Goal: Task Accomplishment & Management: Use online tool/utility

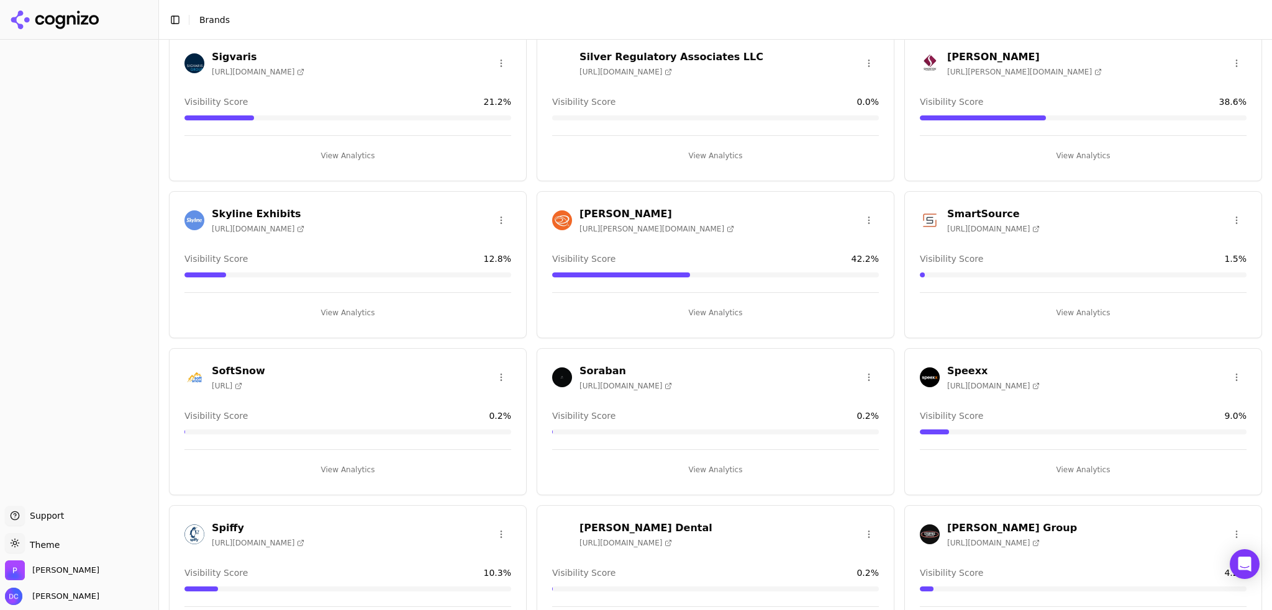
scroll to position [3549, 0]
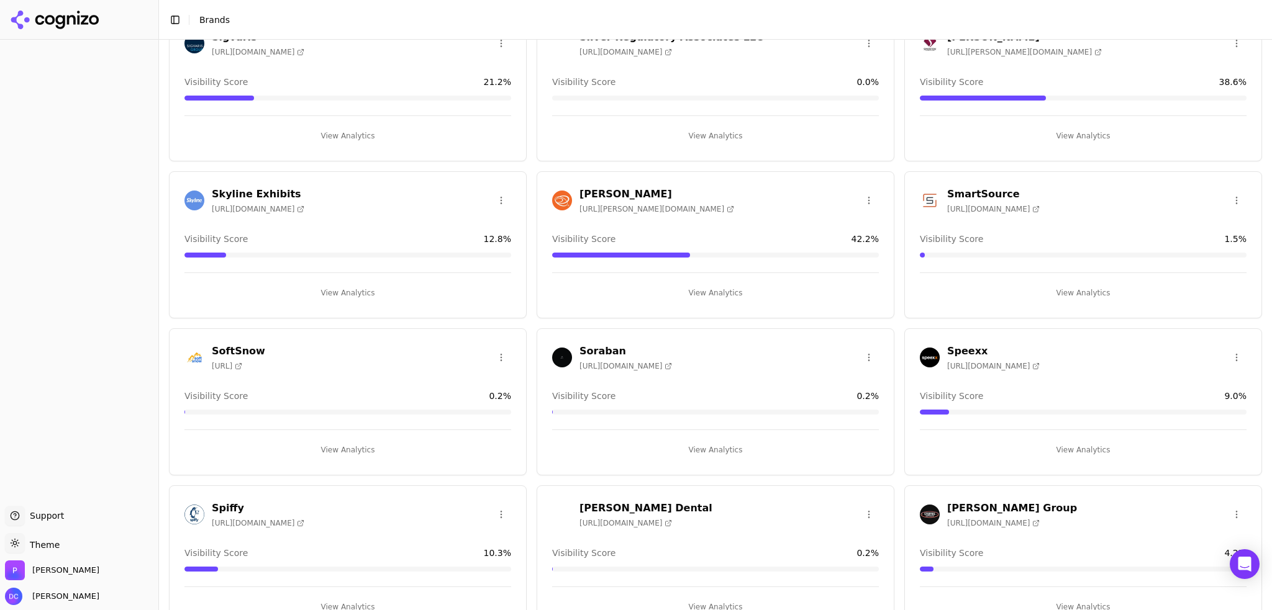
click at [589, 187] on h3 "Smalley" at bounding box center [656, 194] width 155 height 15
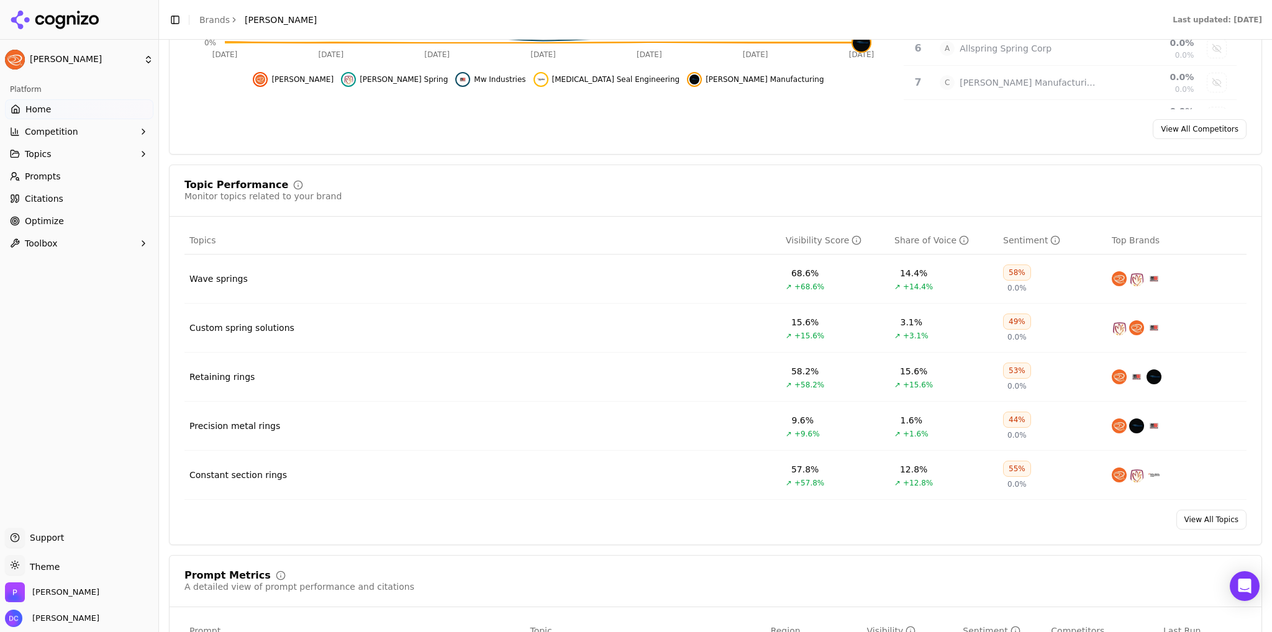
scroll to position [414, 0]
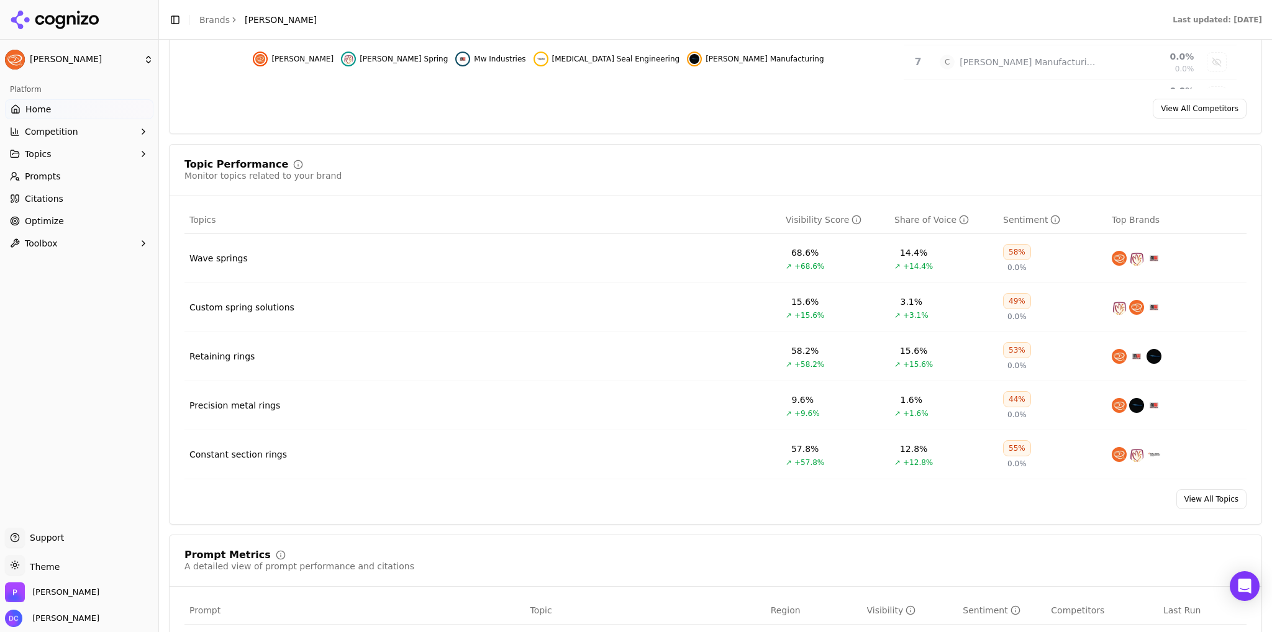
click at [226, 257] on div "Wave springs" at bounding box center [218, 258] width 58 height 12
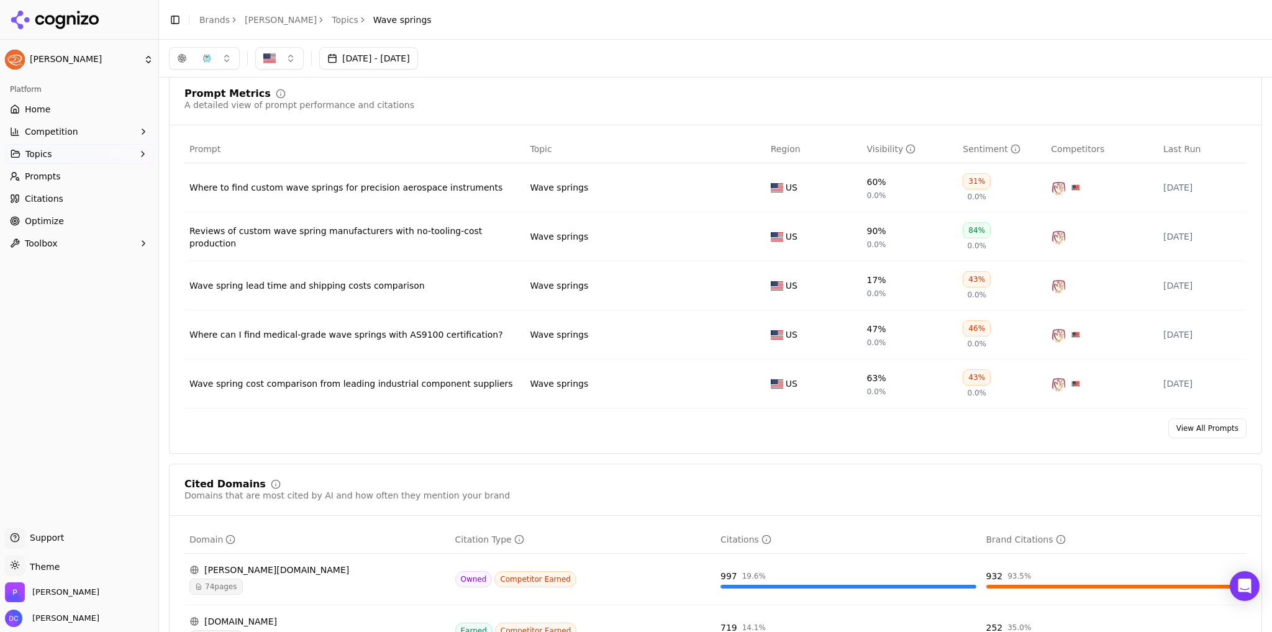
scroll to position [310, 0]
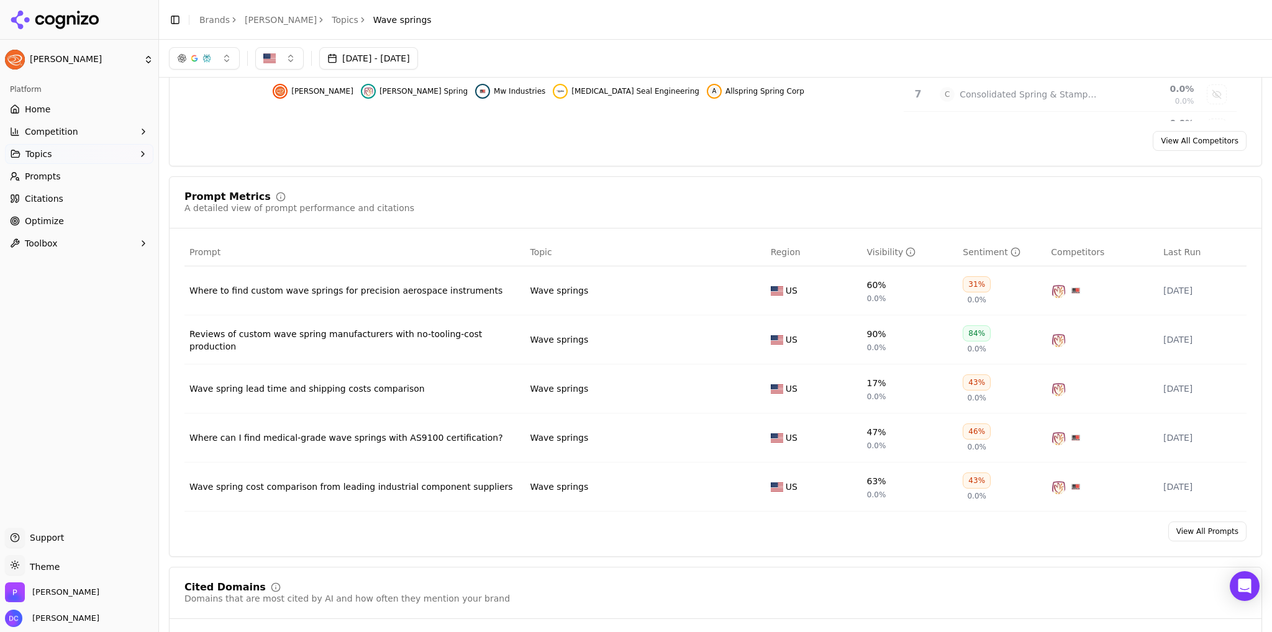
click at [212, 61] on button "button" at bounding box center [204, 58] width 71 height 22
click at [202, 137] on span "Google AI Overviews" at bounding box center [204, 133] width 78 height 25
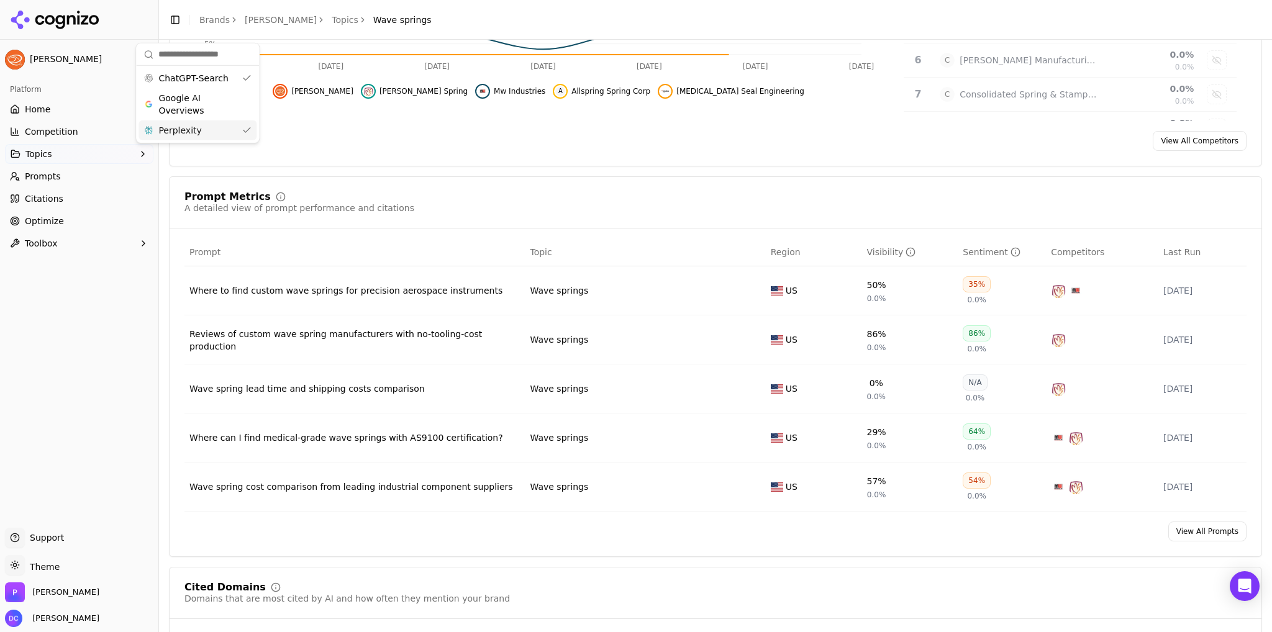
click at [206, 130] on div "Perplexity" at bounding box center [197, 130] width 118 height 20
click at [212, 130] on div "Perplexity" at bounding box center [192, 122] width 118 height 20
click at [226, 101] on span "Google AI Overviews" at bounding box center [197, 95] width 78 height 25
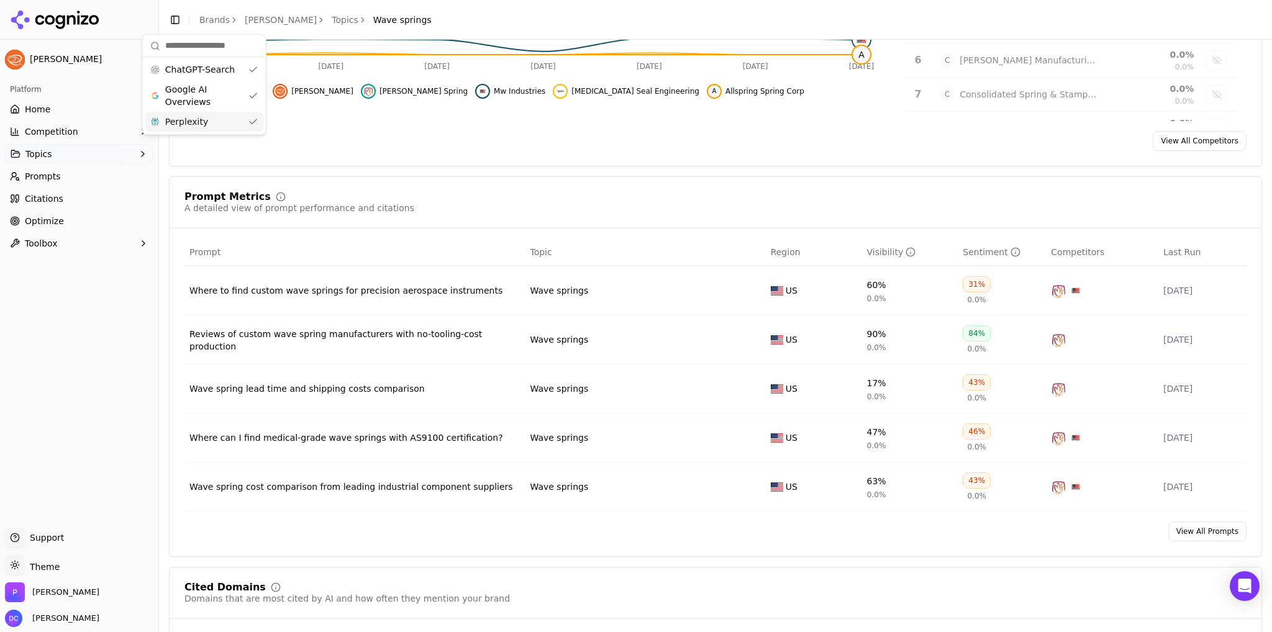
click at [380, 172] on div "Visibility Score Percentage of AI answers that mention your brand Visibility Sc…" at bounding box center [715, 536] width 1093 height 1518
click at [376, 387] on div "Wave spring lead time and shipping costs comparison" at bounding box center [354, 389] width 330 height 12
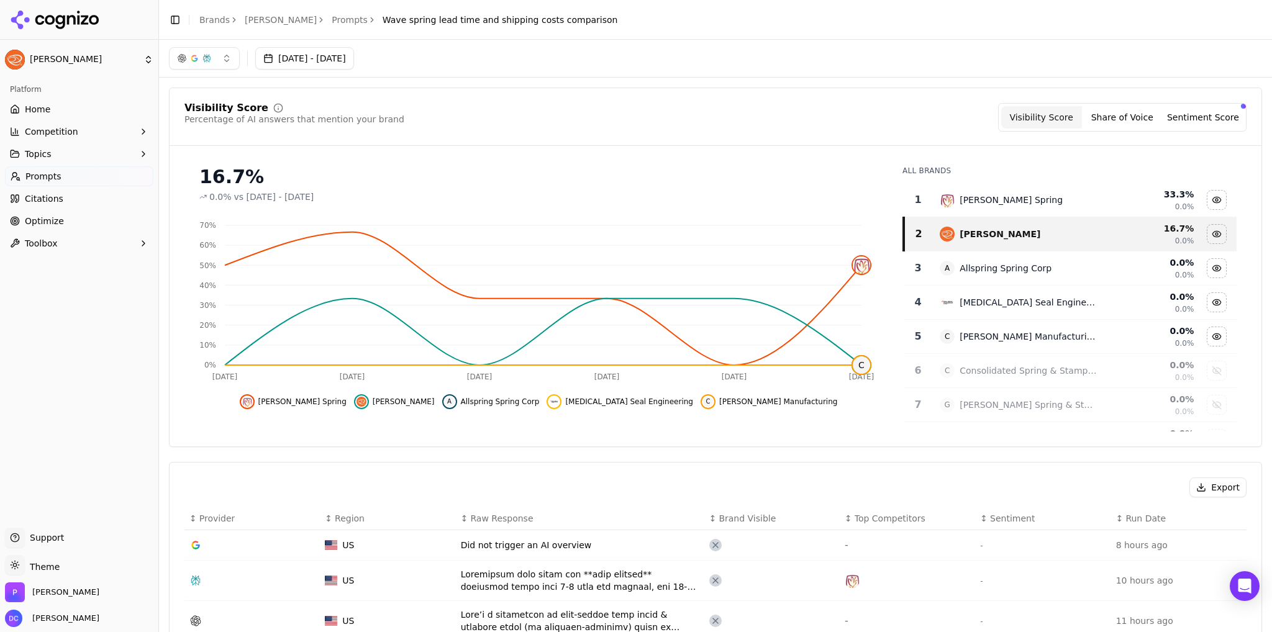
drag, startPoint x: 252, startPoint y: 21, endPoint x: 503, endPoint y: 206, distance: 312.3
click at [252, 21] on link "[PERSON_NAME]" at bounding box center [281, 20] width 72 height 12
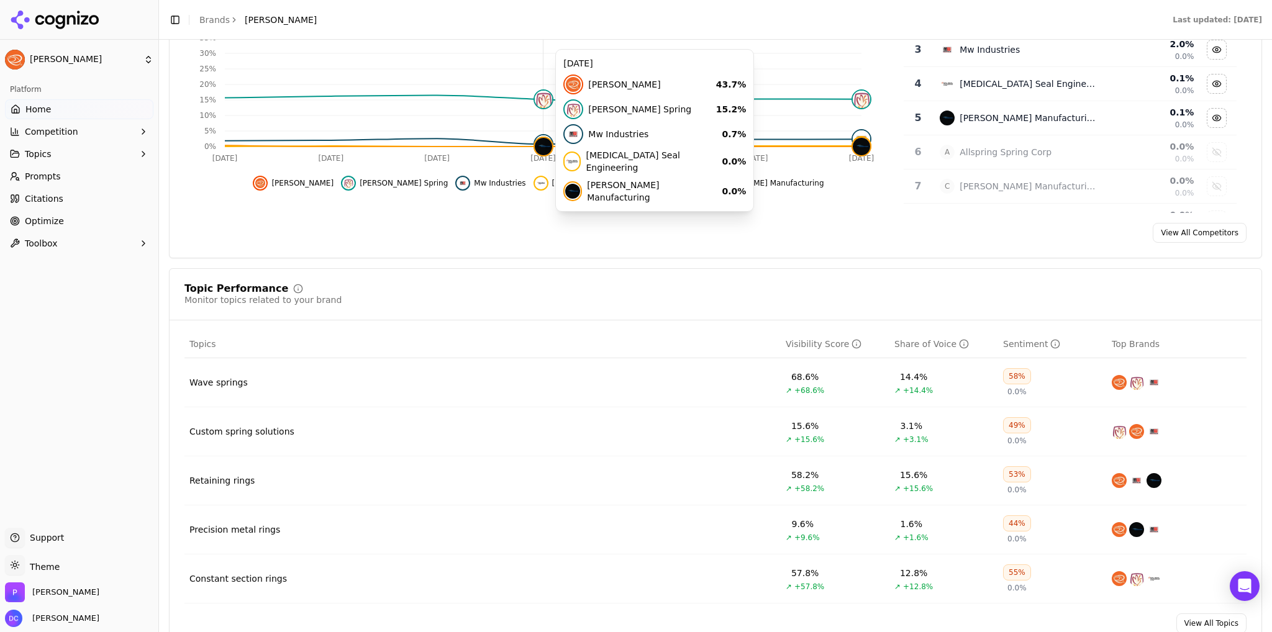
scroll to position [310, 0]
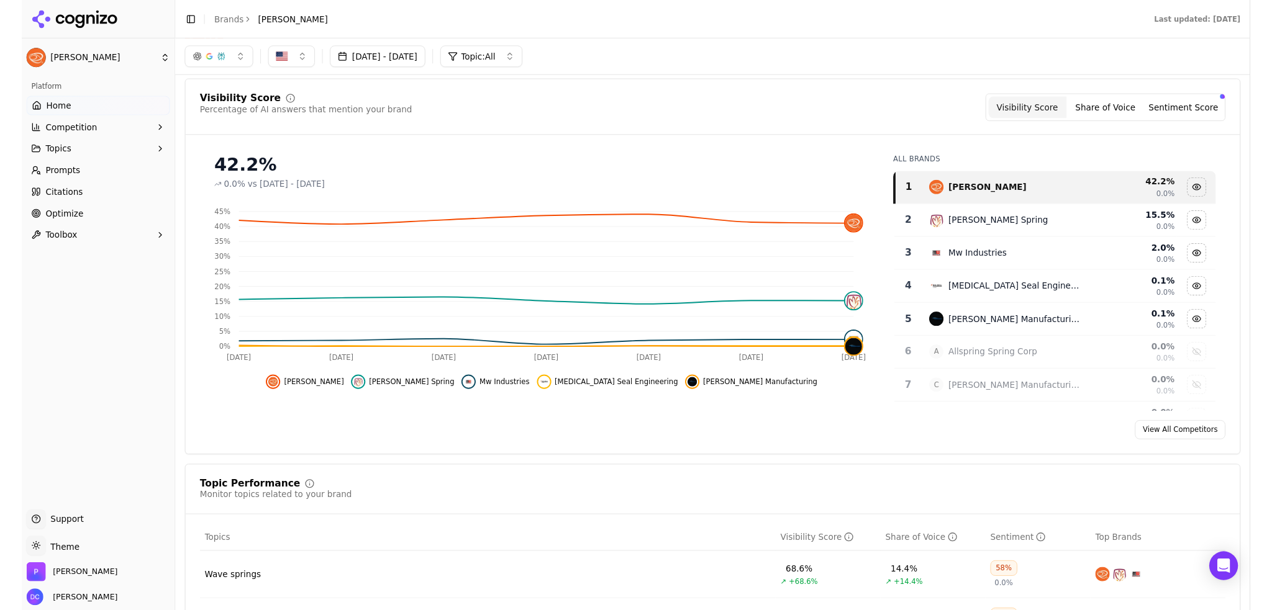
scroll to position [0, 0]
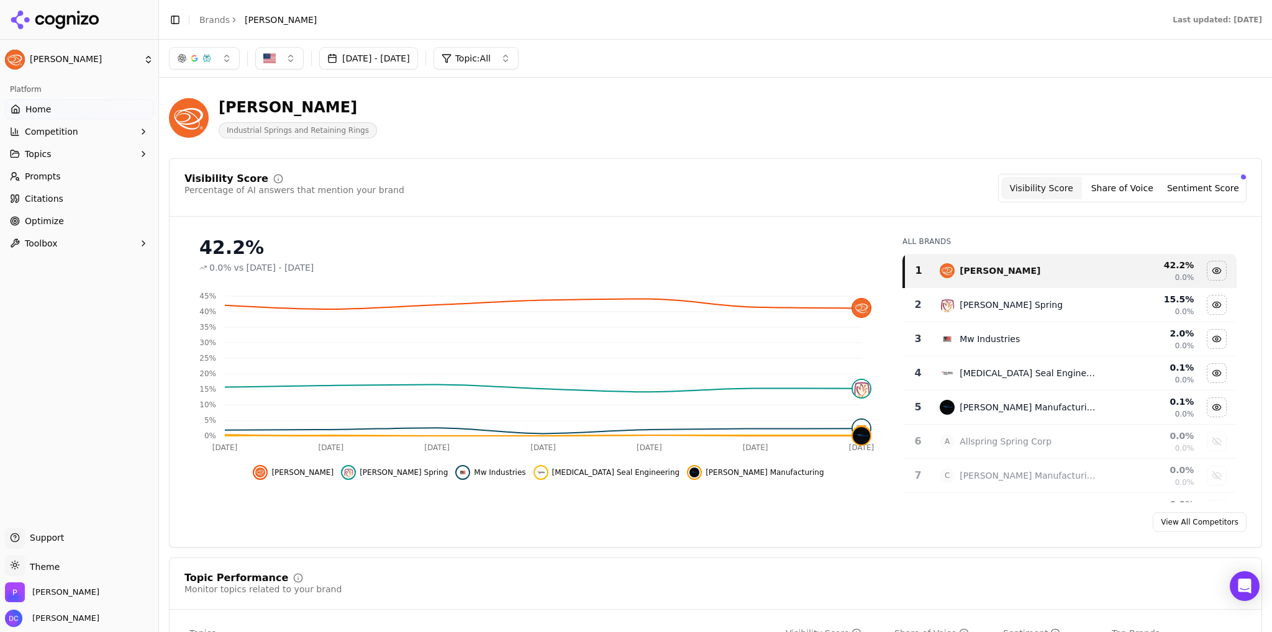
click at [625, 188] on div "Visibility Score Percentage of AI answers that mention your brand Visibility Sc…" at bounding box center [715, 188] width 1062 height 29
click at [612, 184] on div "Visibility Score Percentage of AI answers that mention your brand Visibility Sc…" at bounding box center [715, 188] width 1062 height 29
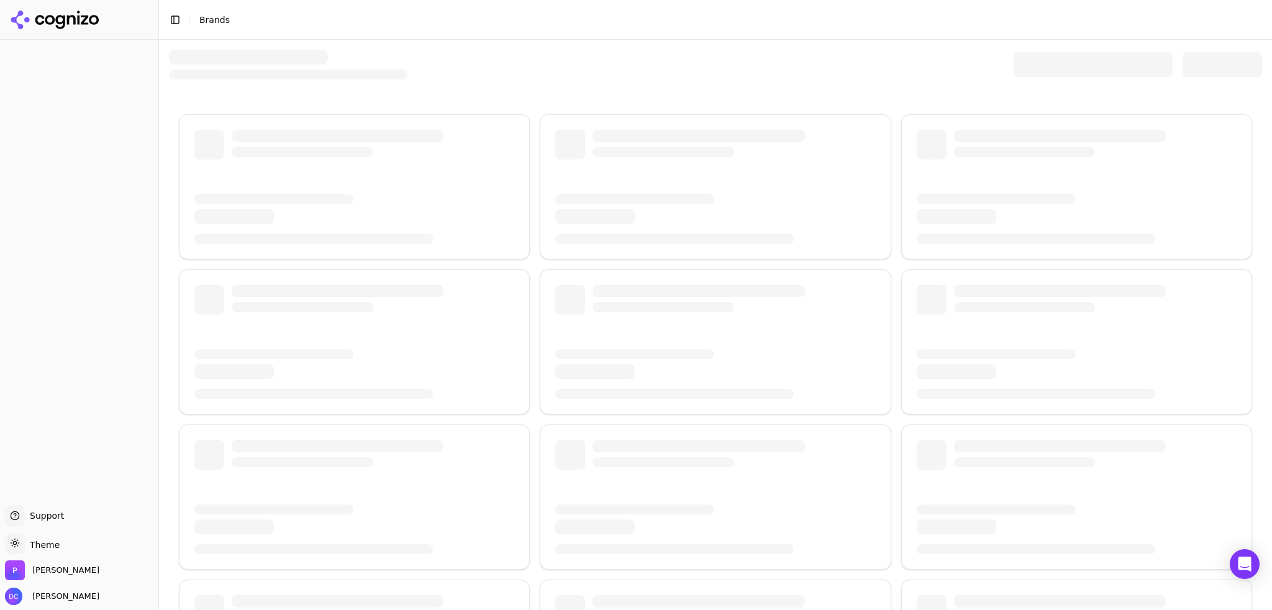
click at [60, 17] on icon at bounding box center [59, 22] width 9 height 14
click at [45, 510] on span "Support" at bounding box center [44, 516] width 39 height 12
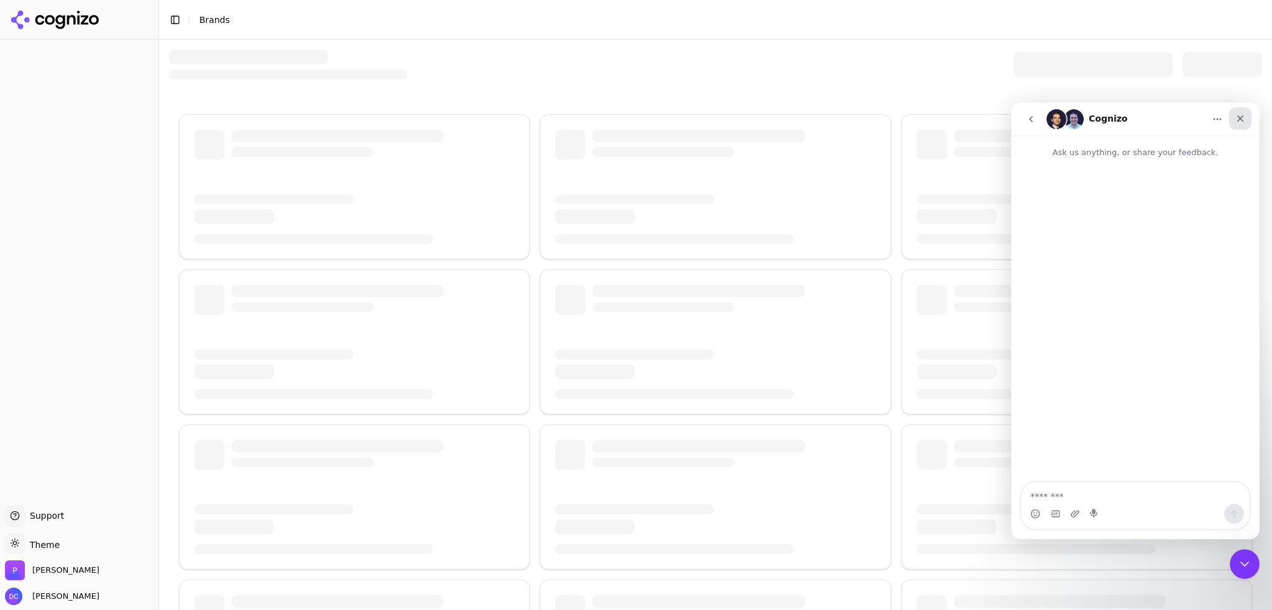
click at [1243, 120] on icon "Close" at bounding box center [1240, 119] width 10 height 10
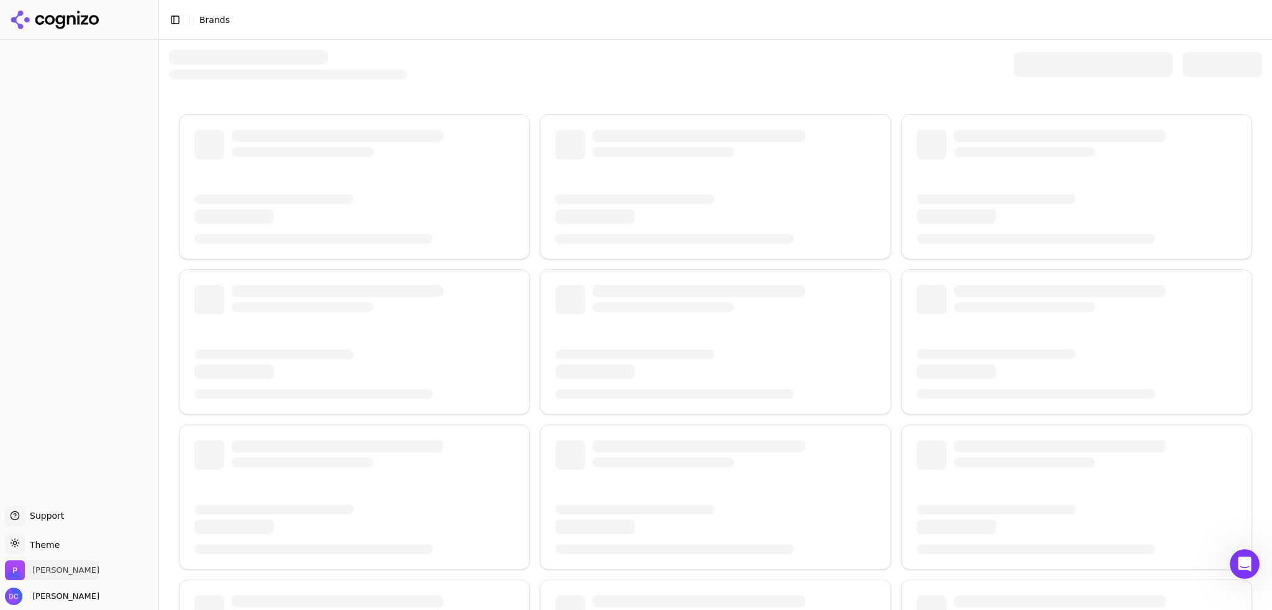
click at [41, 571] on span "[PERSON_NAME]" at bounding box center [65, 570] width 67 height 11
click at [174, 22] on button "Toggle Sidebar" at bounding box center [174, 19] width 17 height 17
click at [47, 14] on button "Toggle Sidebar" at bounding box center [45, 14] width 17 height 17
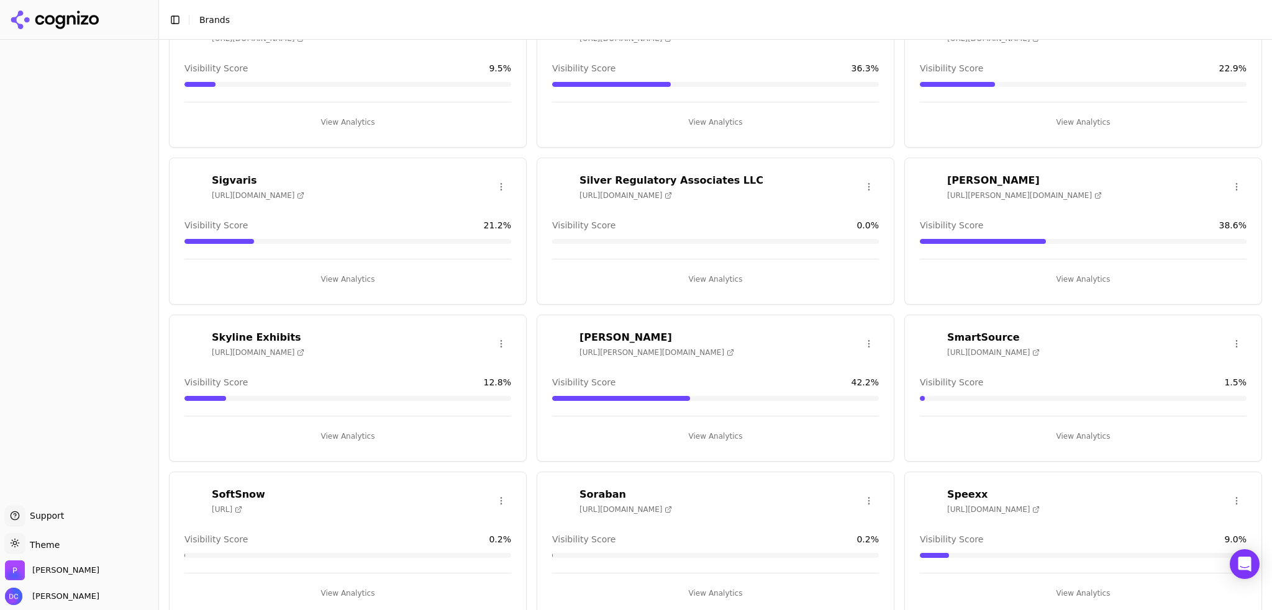
scroll to position [3415, 0]
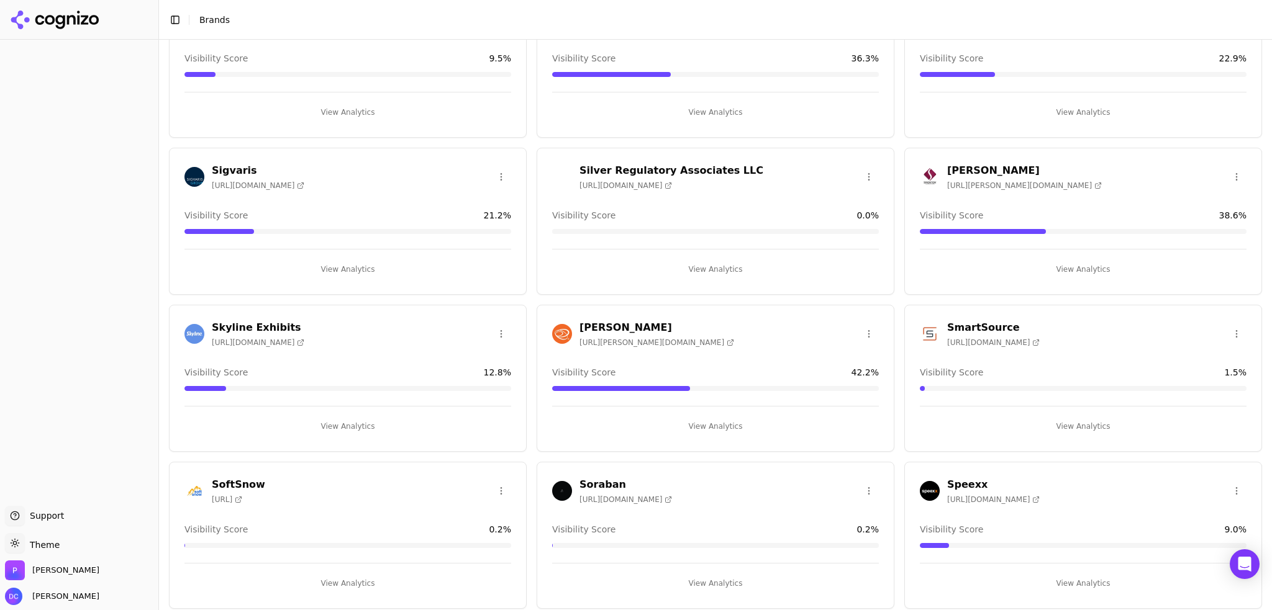
click at [584, 320] on h3 "[PERSON_NAME]" at bounding box center [656, 327] width 155 height 15
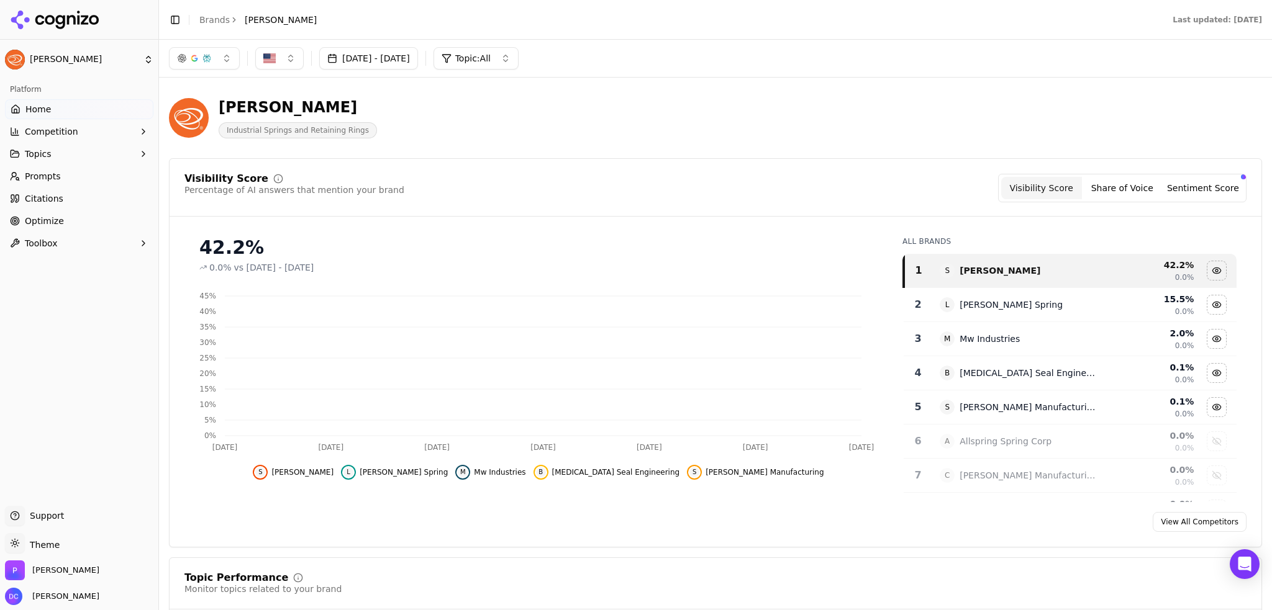
click at [72, 133] on span "Competition" at bounding box center [51, 131] width 53 height 12
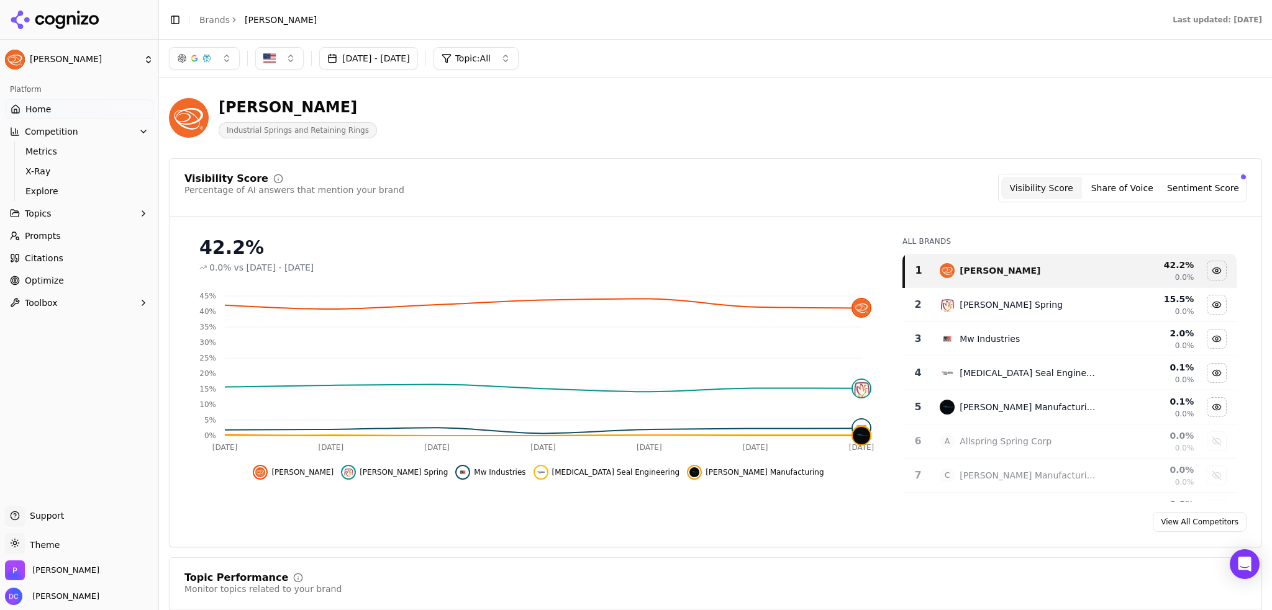
click at [72, 133] on span "Competition" at bounding box center [51, 131] width 53 height 12
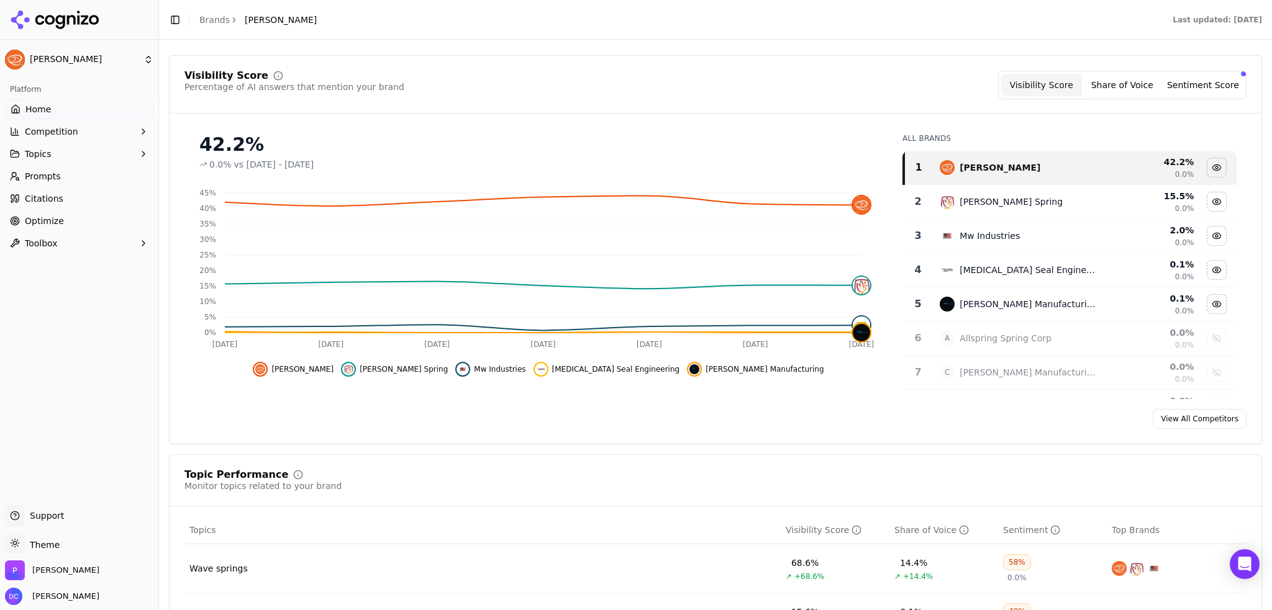
scroll to position [207, 0]
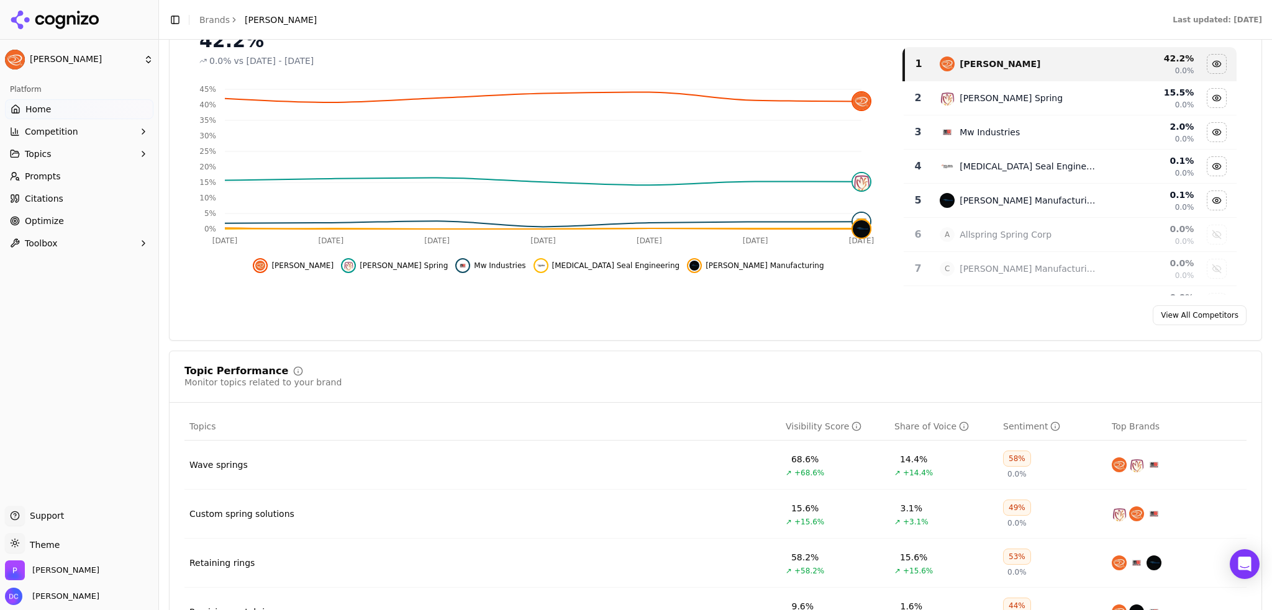
click at [1177, 320] on link "View All Competitors" at bounding box center [1200, 316] width 94 height 20
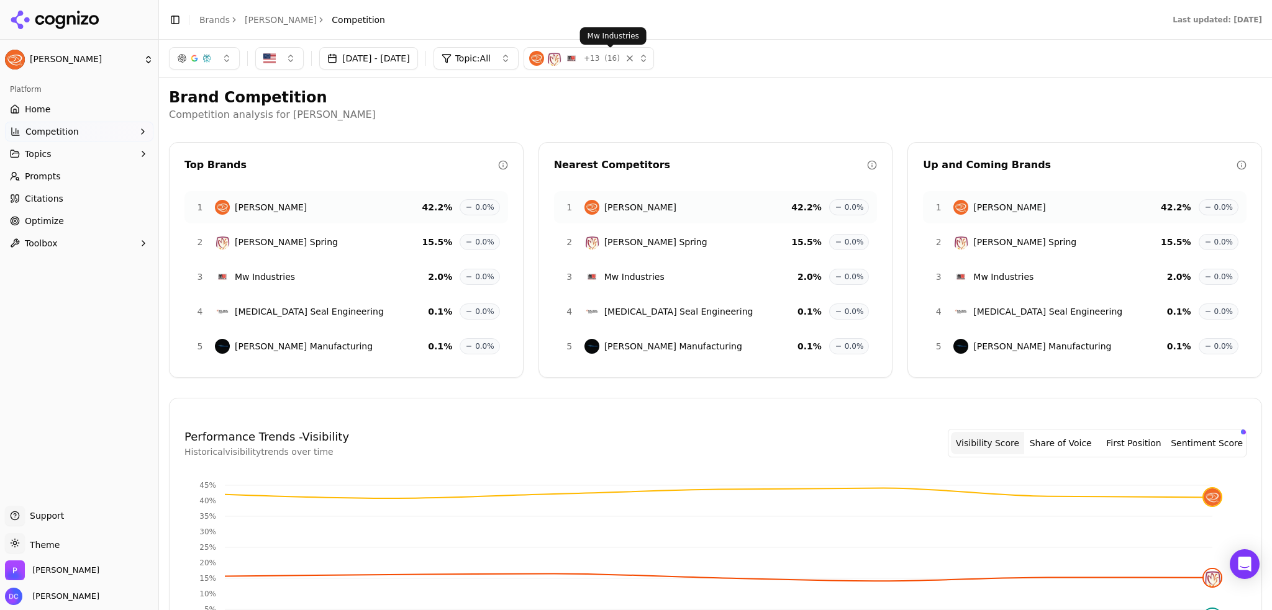
click at [579, 60] on img "button" at bounding box center [571, 58] width 15 height 15
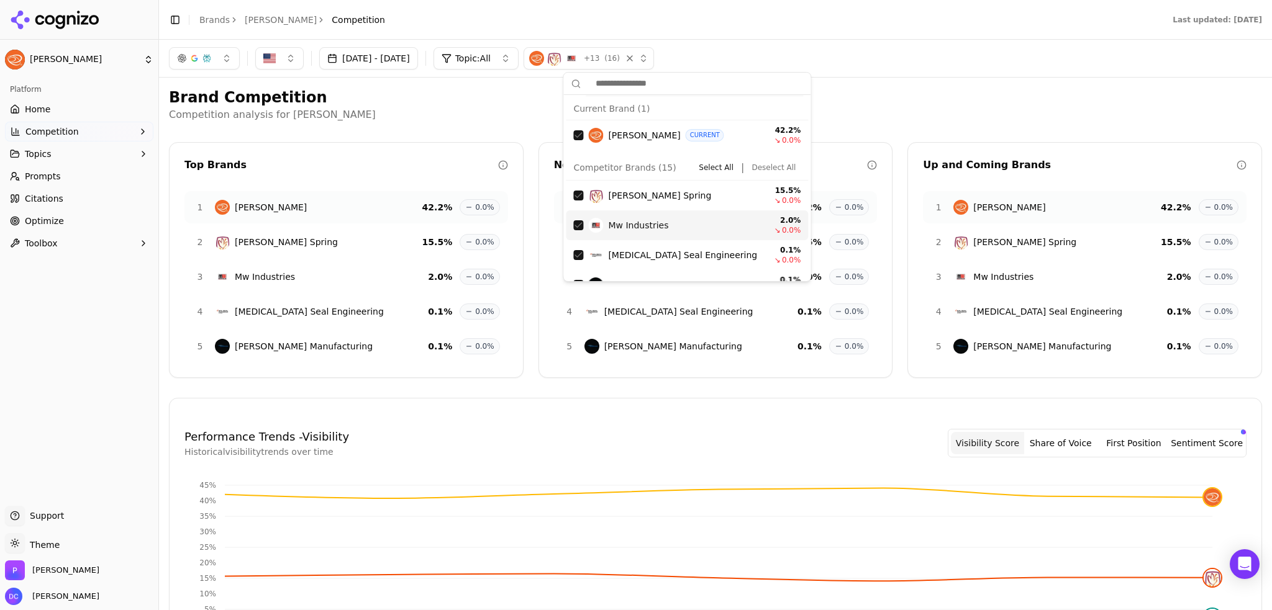
click at [897, 88] on h2 "Brand Competition" at bounding box center [715, 98] width 1093 height 20
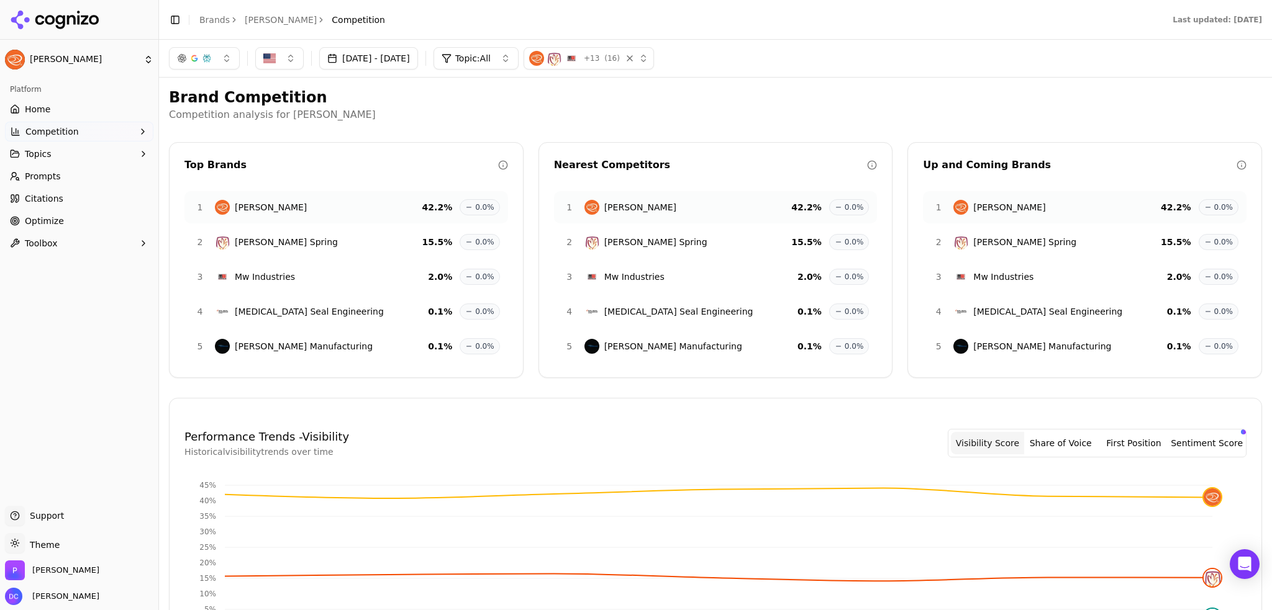
click at [148, 130] on button "Competition" at bounding box center [79, 132] width 148 height 20
click at [384, 106] on h2 "Brand Competition" at bounding box center [715, 98] width 1093 height 20
click at [616, 57] on div "+ 13 ( 16 )" at bounding box center [572, 58] width 87 height 15
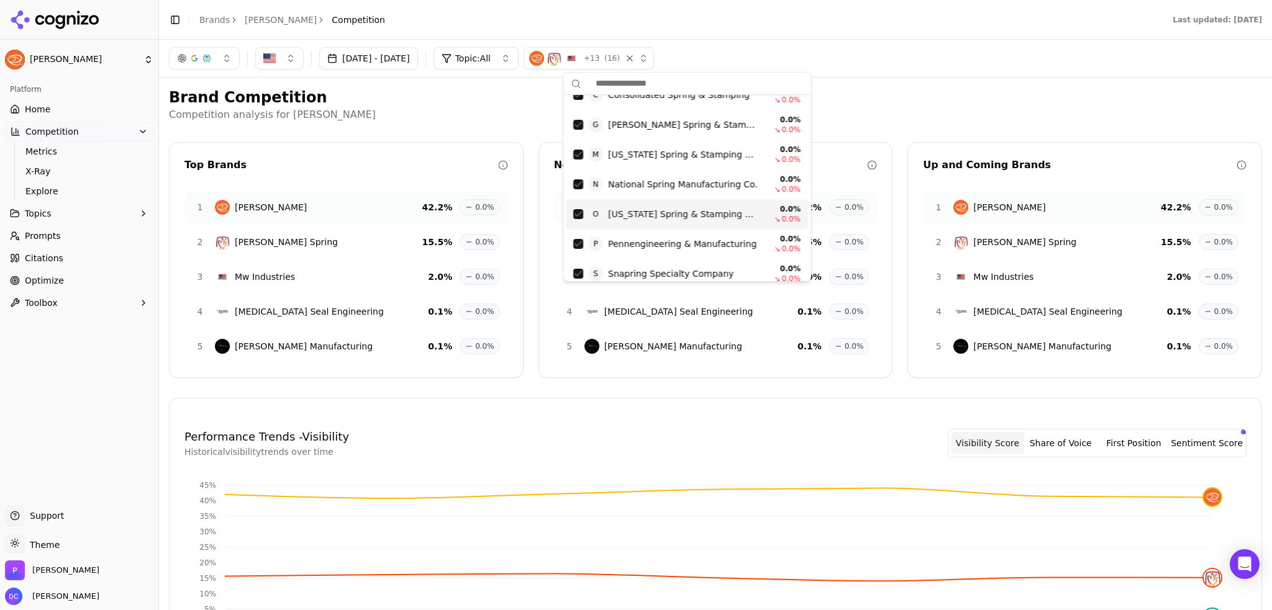
scroll to position [348, 0]
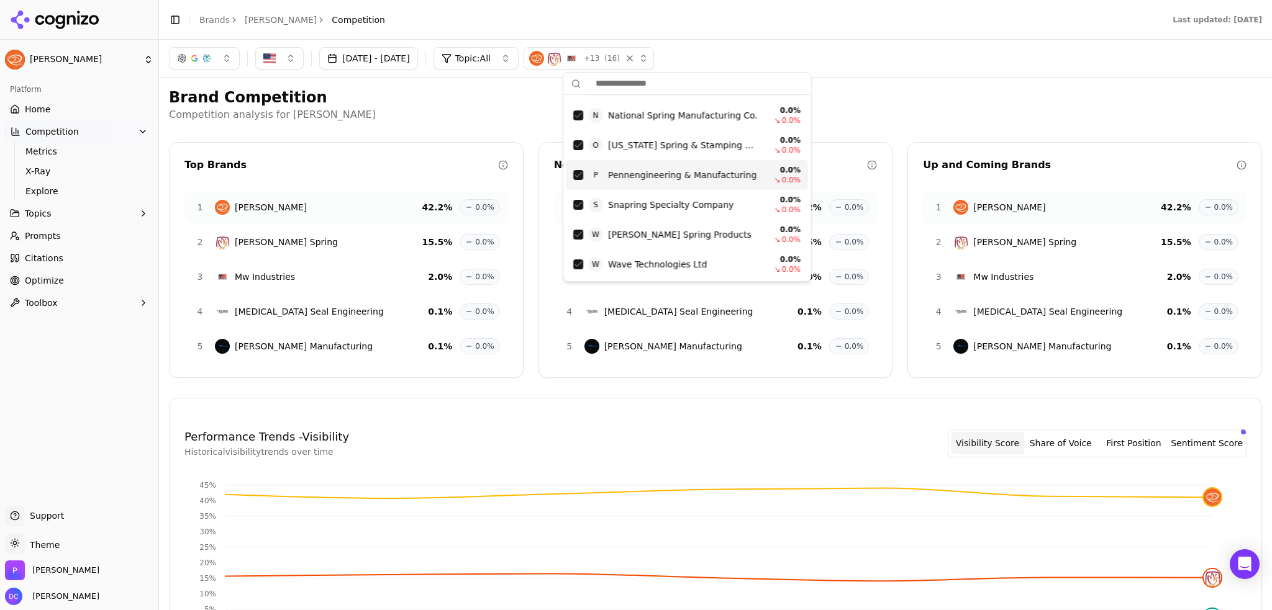
click at [992, 57] on div "[DATE] - [DATE] Topic: All + 13 ( 16 )" at bounding box center [715, 58] width 1093 height 22
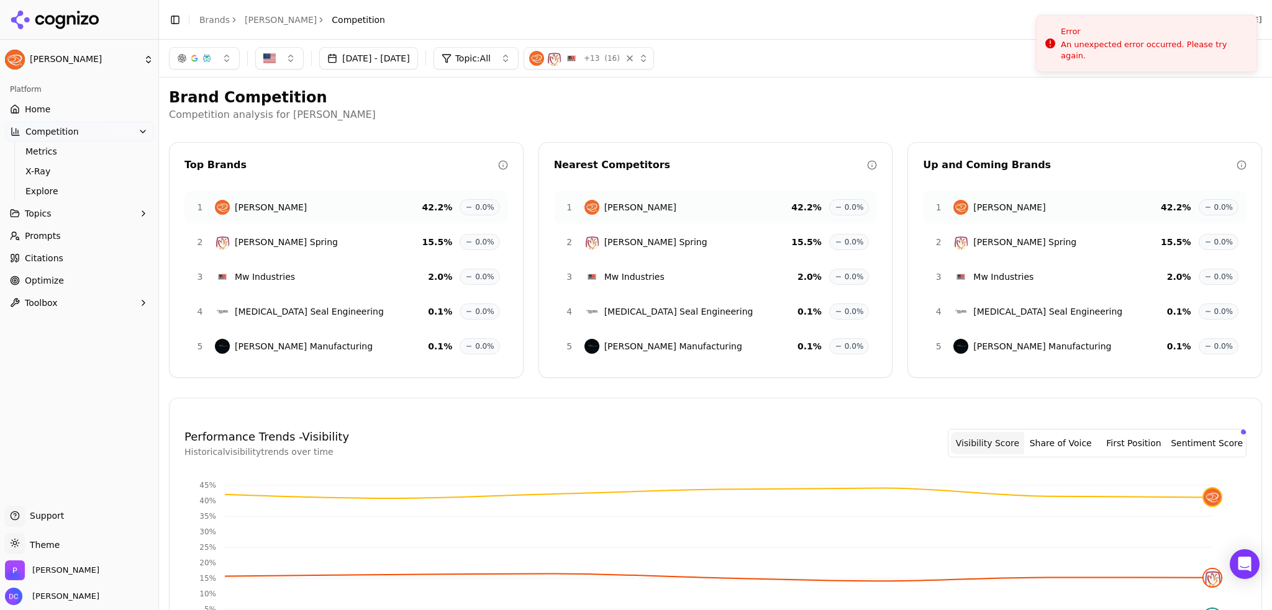
click at [61, 302] on button "Toolbox" at bounding box center [79, 303] width 148 height 20
click at [52, 108] on link "Home" at bounding box center [79, 109] width 148 height 20
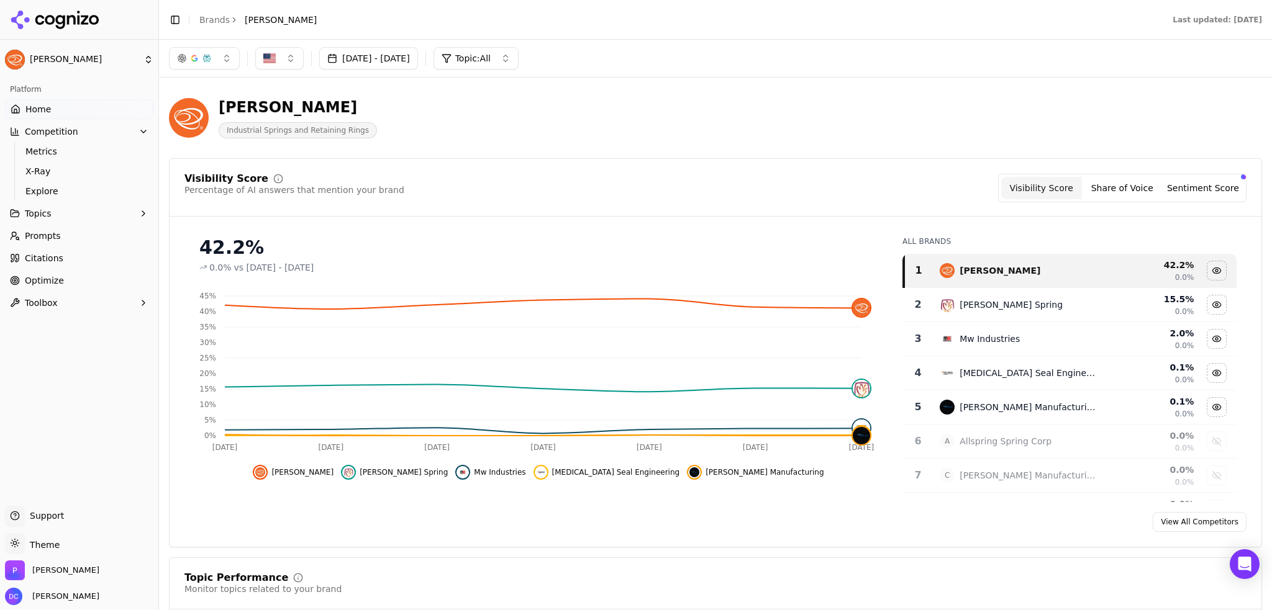
click at [1192, 521] on link "View All Competitors" at bounding box center [1200, 522] width 94 height 20
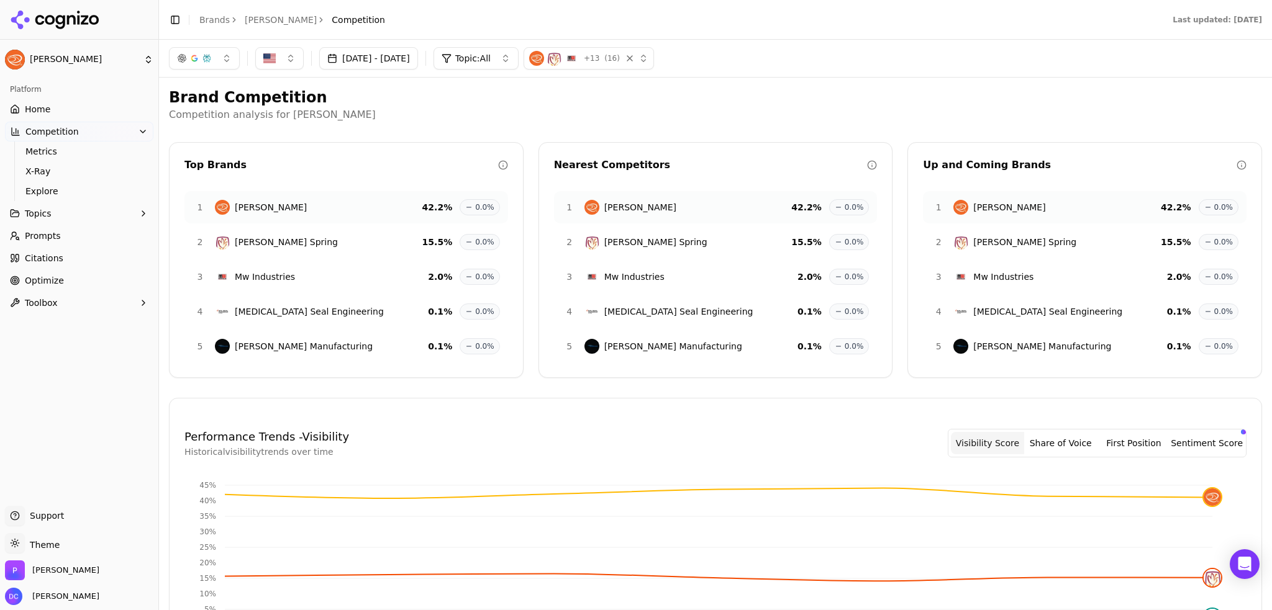
click at [144, 130] on icon "button" at bounding box center [143, 132] width 10 height 10
click at [620, 59] on span "( 16 )" at bounding box center [612, 58] width 16 height 10
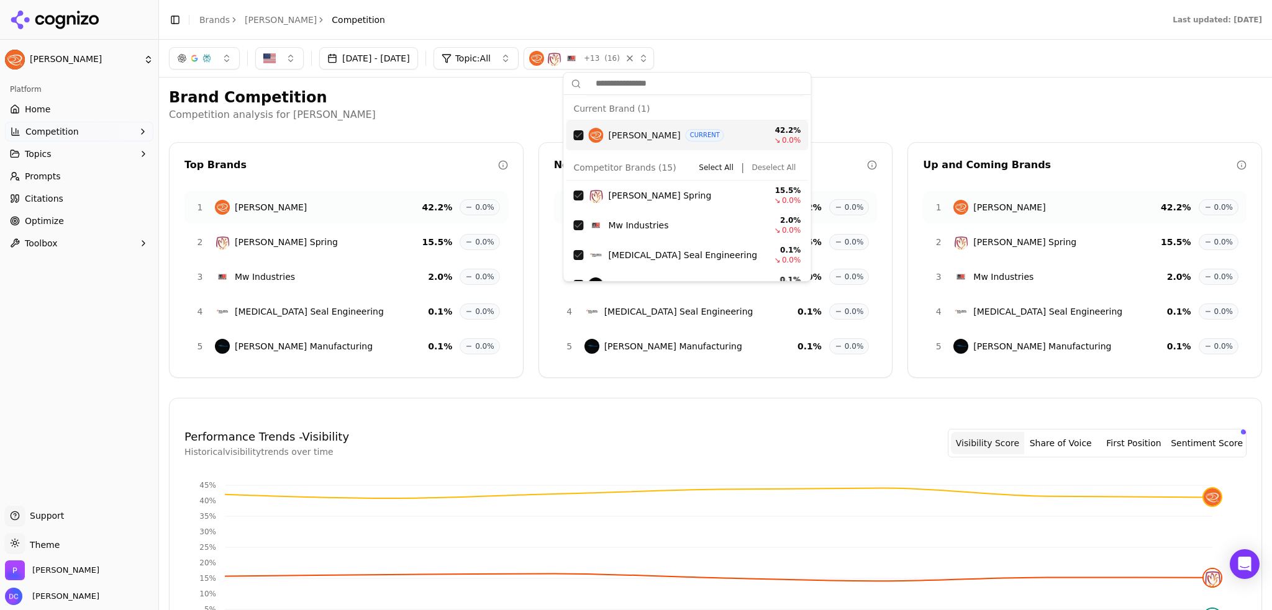
click at [897, 90] on h2 "Brand Competition" at bounding box center [715, 98] width 1093 height 20
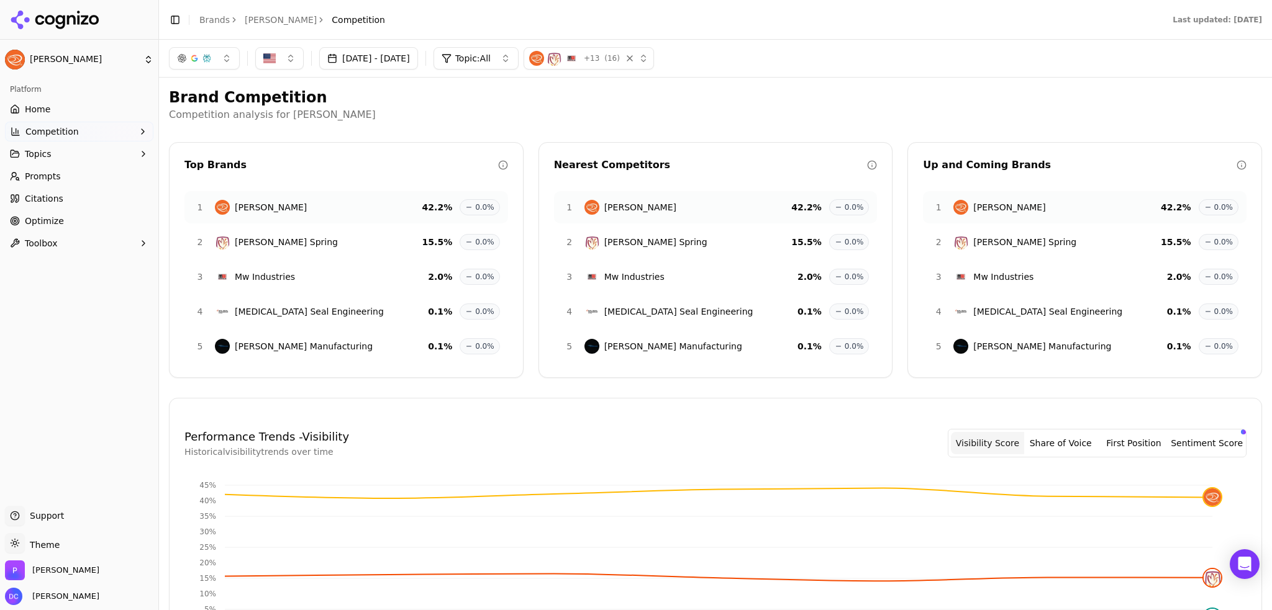
click at [827, 96] on h2 "Brand Competition" at bounding box center [715, 98] width 1093 height 20
click at [636, 59] on div "button" at bounding box center [629, 58] width 12 height 12
click at [636, 57] on div "button" at bounding box center [629, 58] width 12 height 12
click at [648, 59] on div "button" at bounding box center [635, 58] width 25 height 12
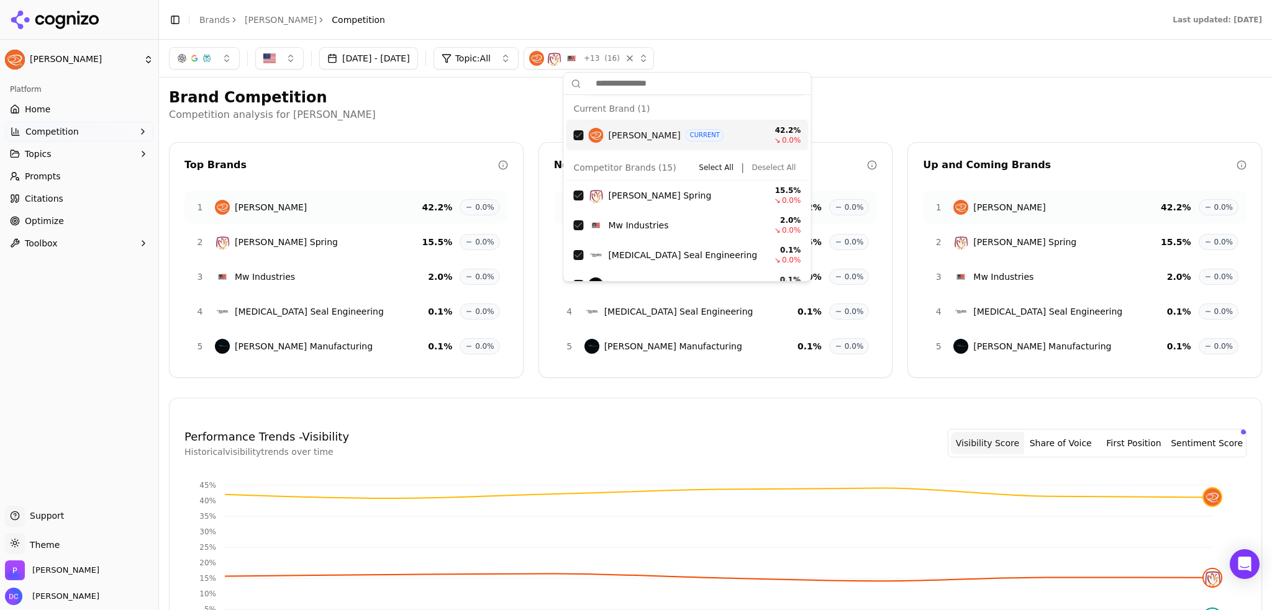
click at [648, 59] on div "button" at bounding box center [635, 58] width 25 height 12
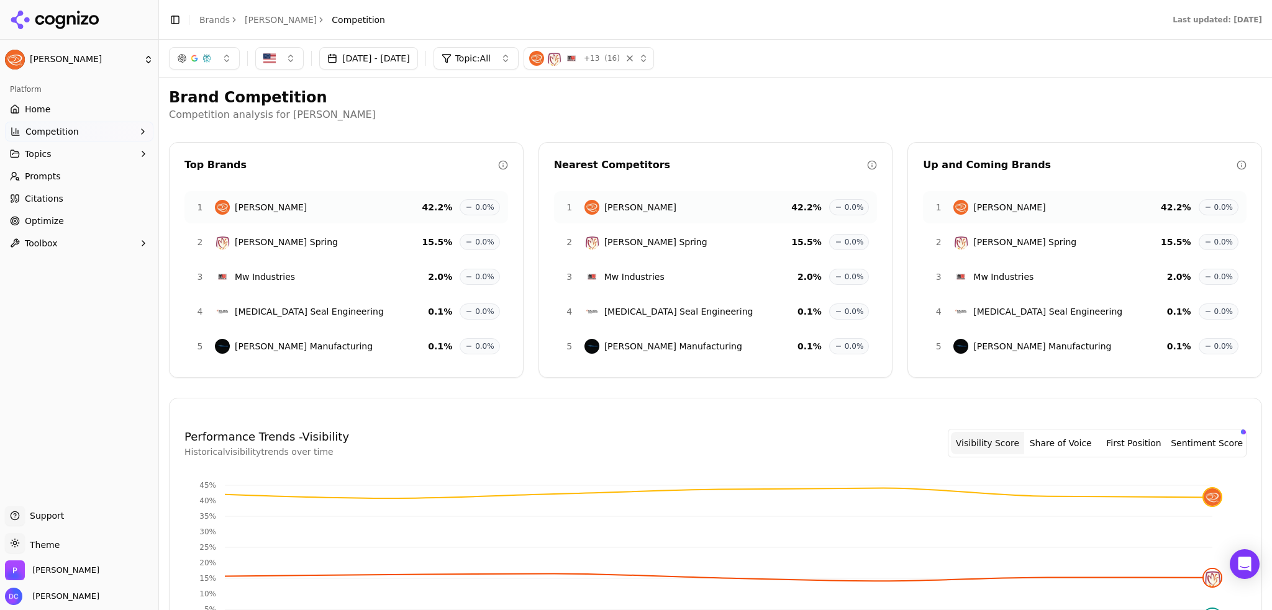
click at [52, 131] on span "Competition" at bounding box center [51, 131] width 53 height 12
click at [43, 150] on span "Metrics" at bounding box center [79, 151] width 108 height 12
click at [40, 173] on span "X-Ray" at bounding box center [79, 171] width 108 height 12
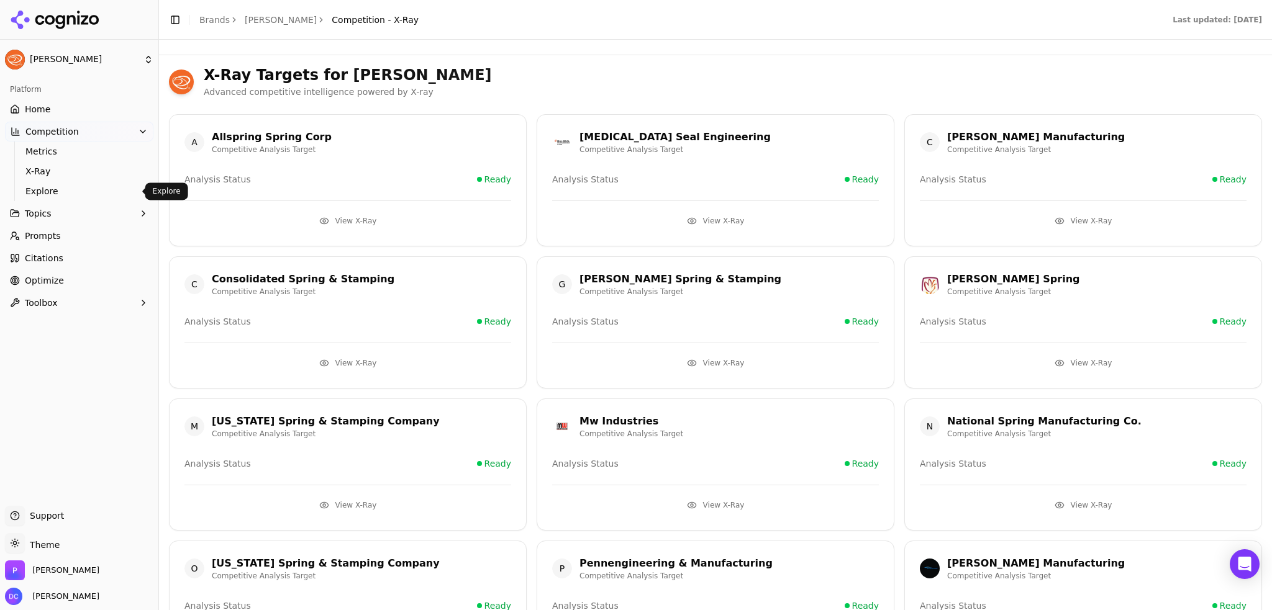
click at [39, 189] on span "Explore" at bounding box center [79, 191] width 108 height 12
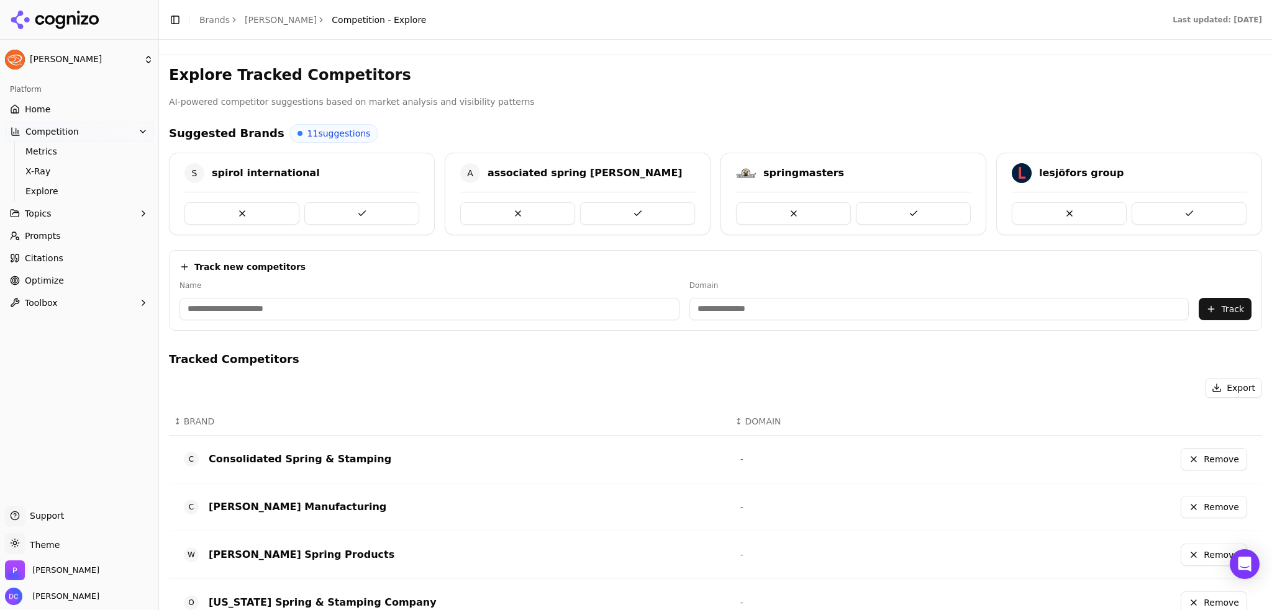
click at [253, 307] on input at bounding box center [429, 309] width 500 height 22
click at [448, 306] on input at bounding box center [429, 309] width 500 height 22
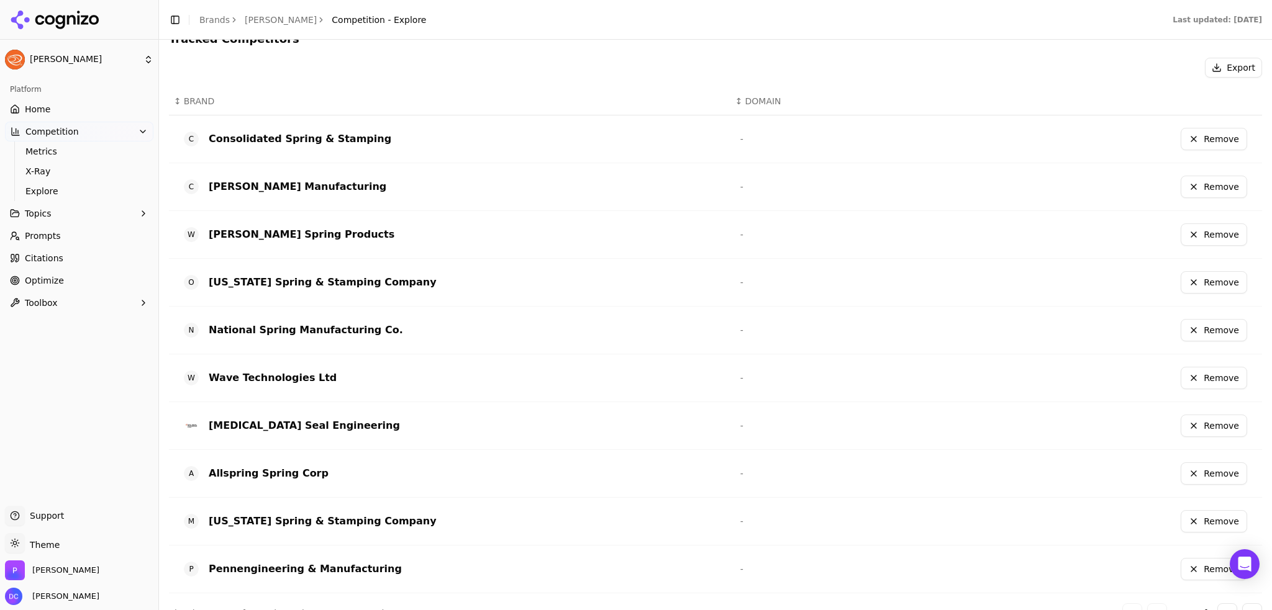
scroll to position [340, 0]
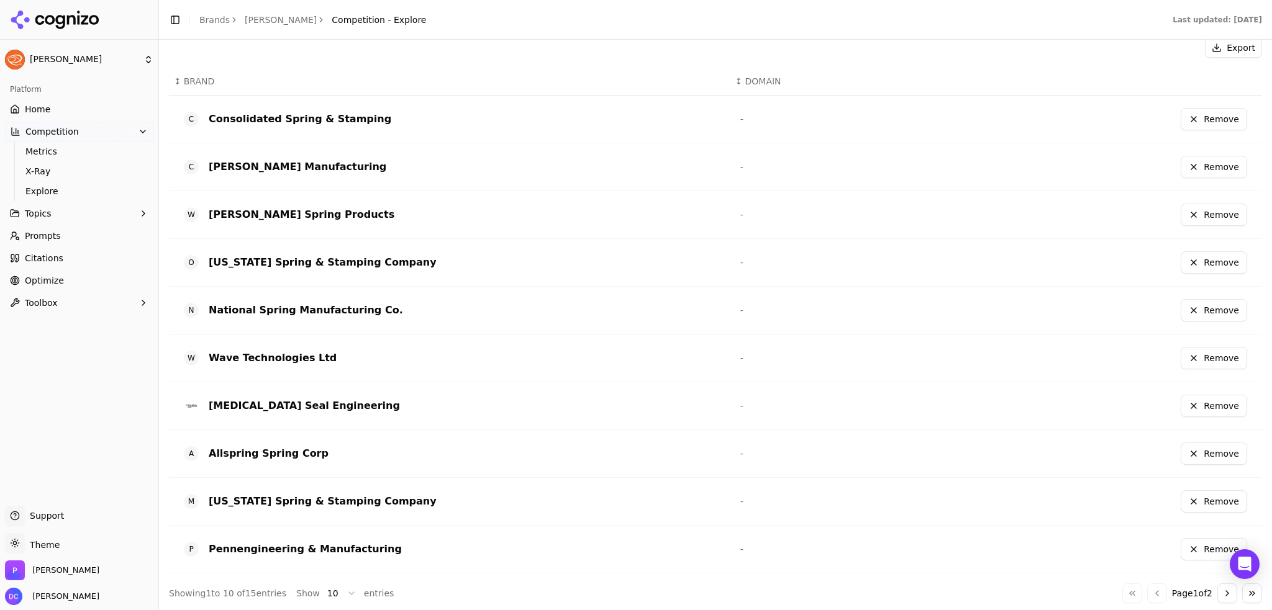
click at [1202, 403] on button "Remove" at bounding box center [1214, 406] width 66 height 22
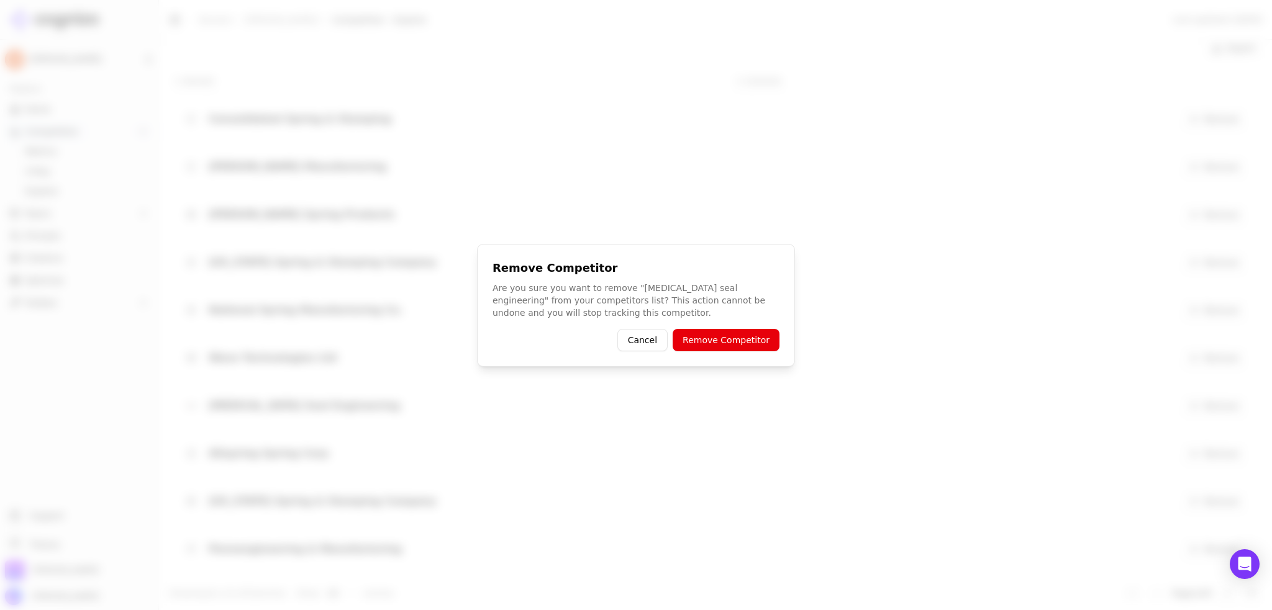
click at [727, 342] on button "Remove Competitor" at bounding box center [726, 340] width 107 height 22
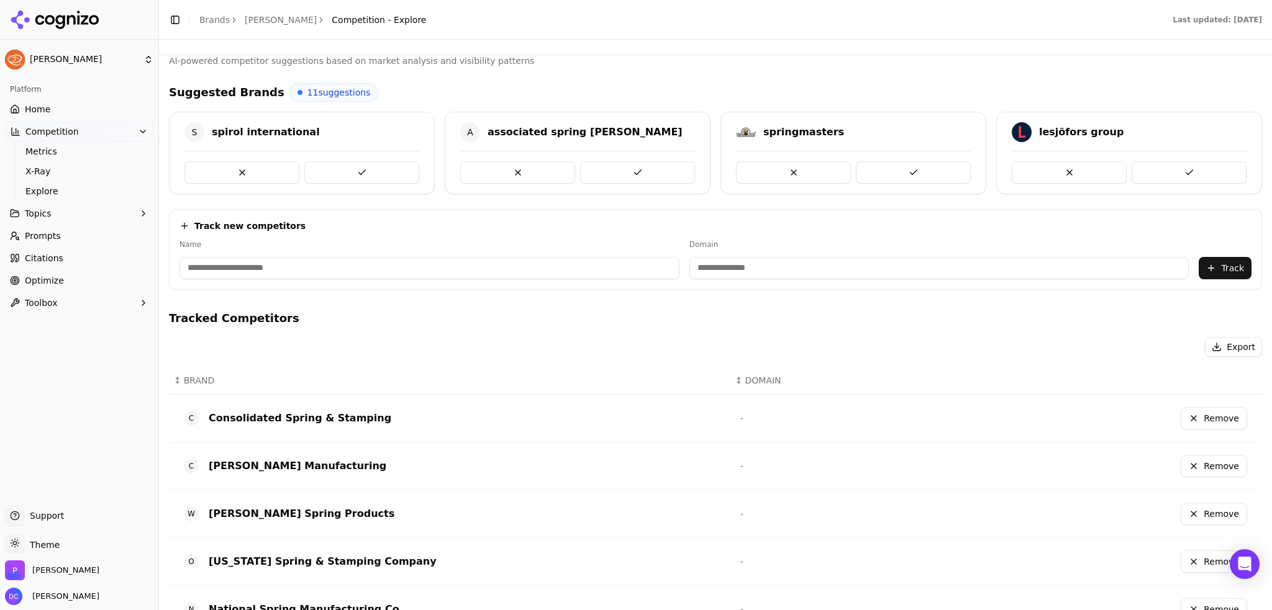
scroll to position [0, 0]
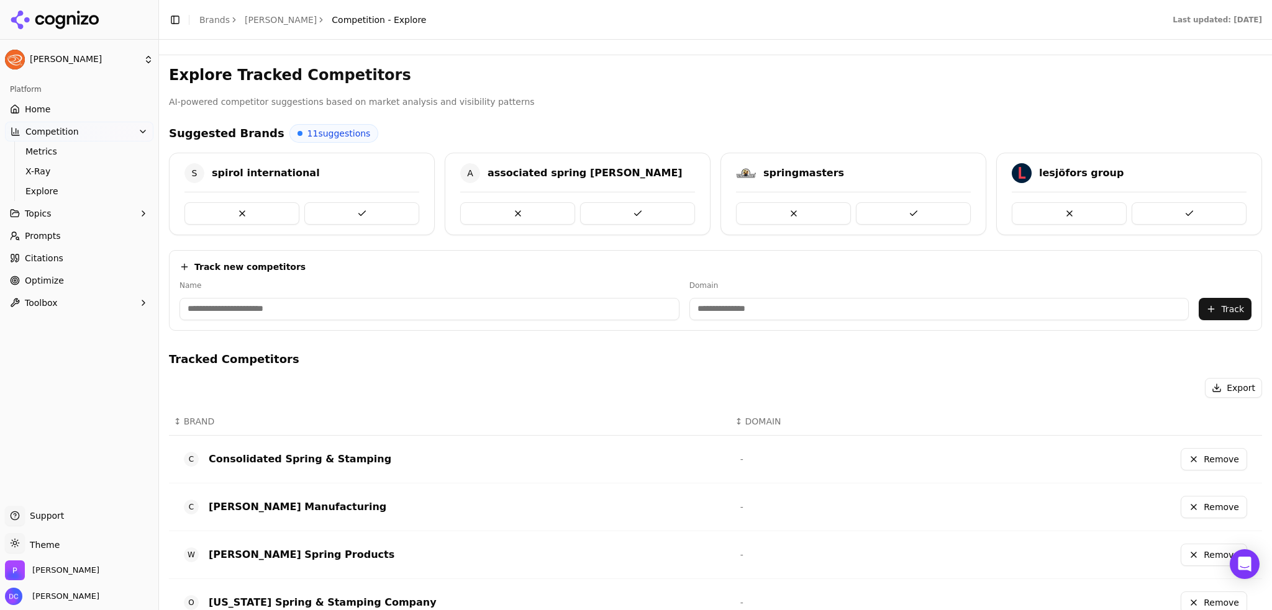
click at [260, 307] on input at bounding box center [429, 309] width 500 height 22
click at [256, 305] on input at bounding box center [429, 309] width 500 height 22
type input "**********"
click at [1220, 306] on button "Track" at bounding box center [1225, 309] width 53 height 22
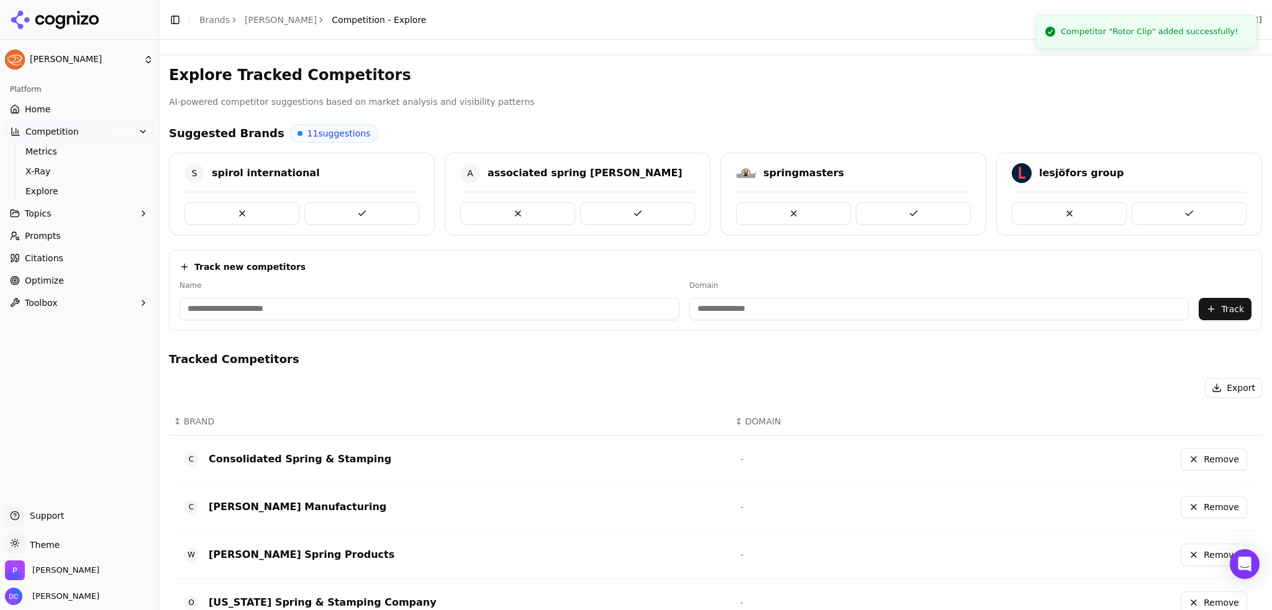
click at [309, 309] on input at bounding box center [429, 309] width 500 height 22
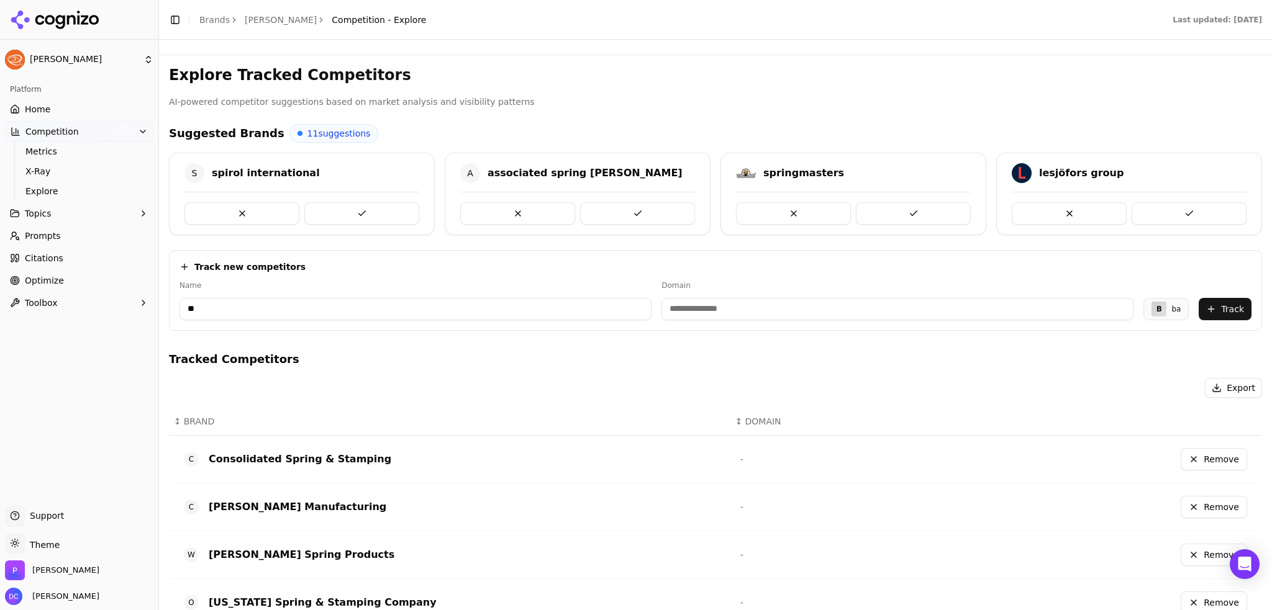
type input "*"
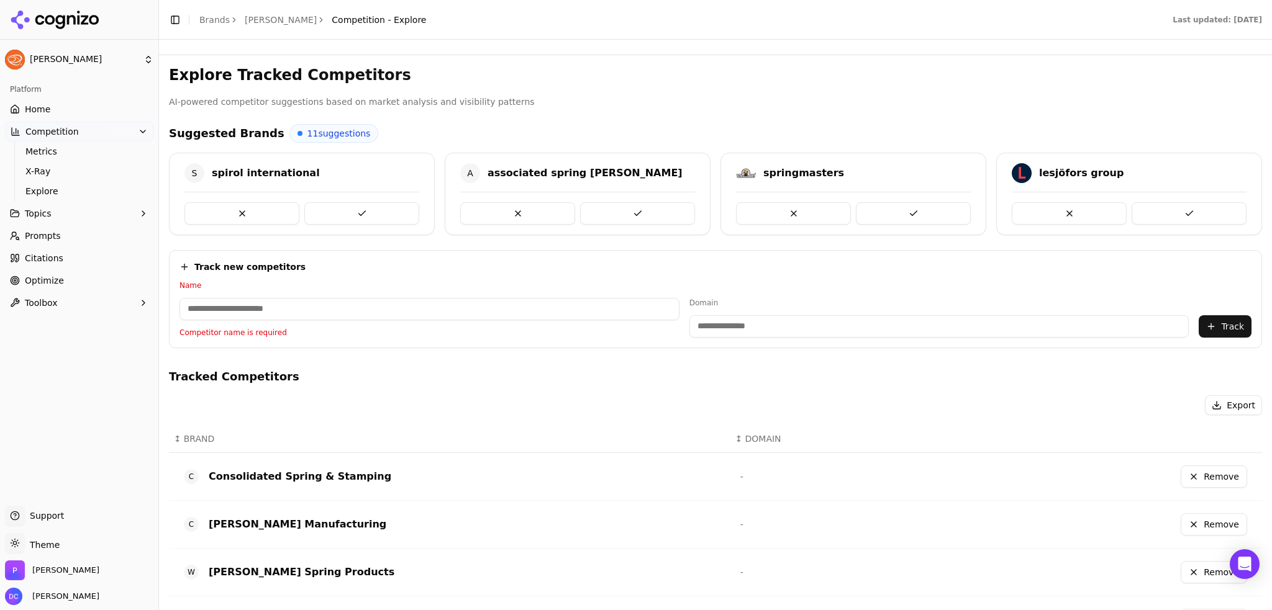
click at [338, 296] on div "Name Competitor name is required" at bounding box center [429, 309] width 500 height 57
click at [335, 304] on input at bounding box center [429, 309] width 500 height 22
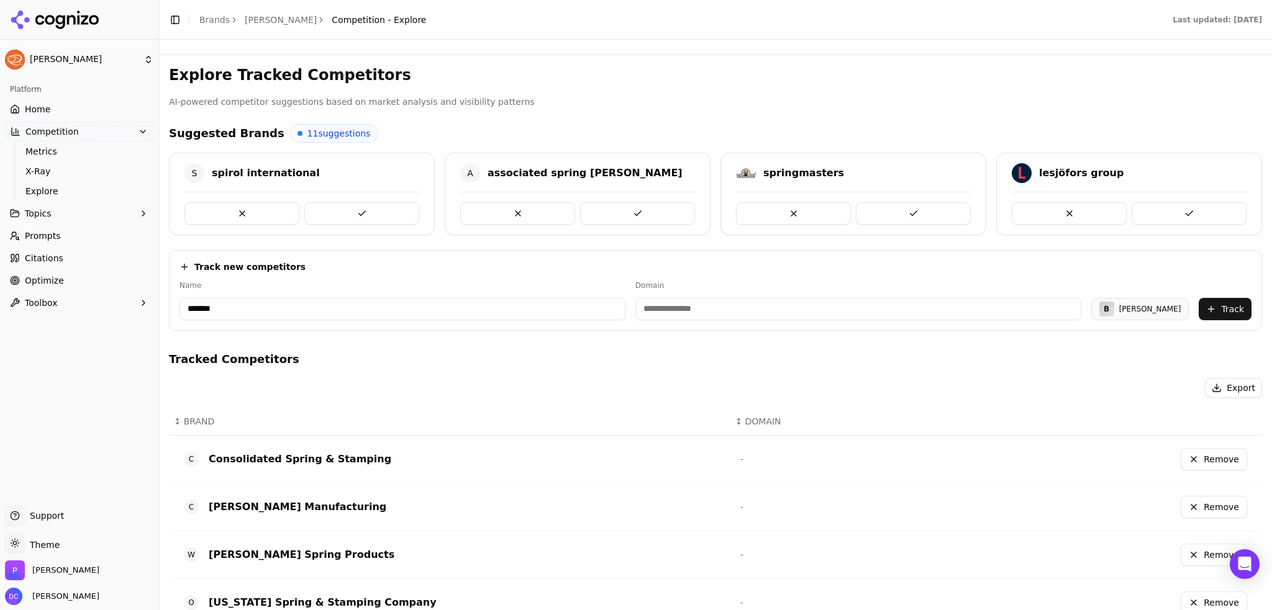
type input "*******"
type input "**********"
click at [1214, 307] on button "Track" at bounding box center [1225, 309] width 53 height 22
click at [330, 310] on input at bounding box center [429, 309] width 500 height 22
type input "**********"
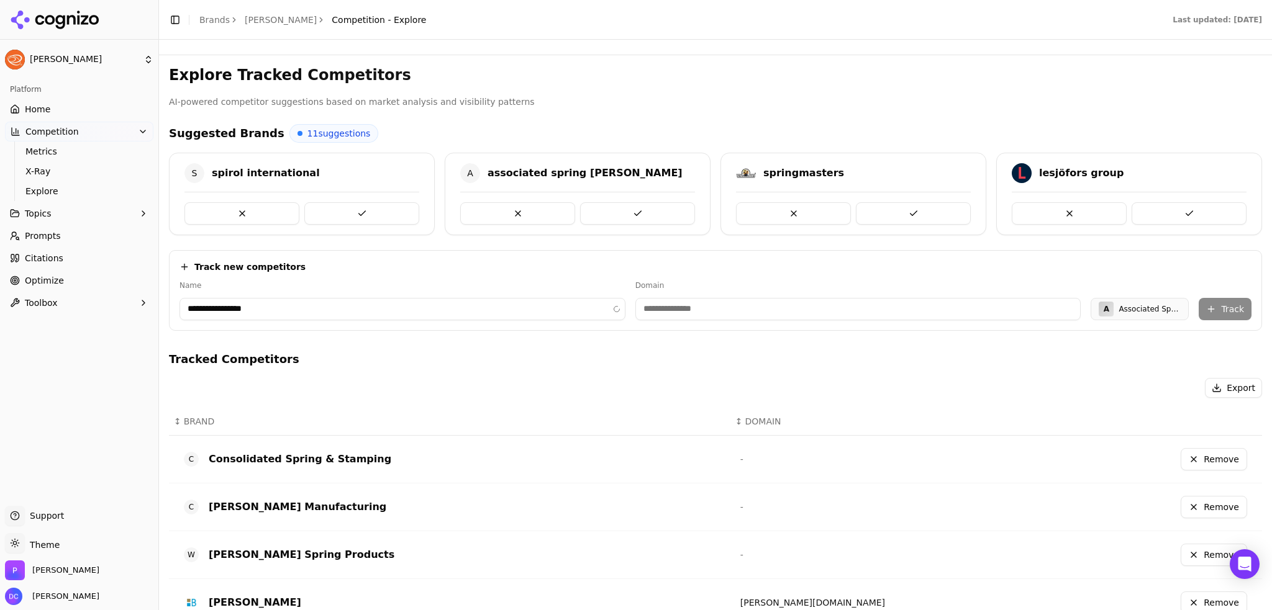
type input "**********"
click at [1231, 307] on button "Track" at bounding box center [1225, 309] width 53 height 22
click at [253, 19] on link "[PERSON_NAME]" at bounding box center [281, 20] width 72 height 12
